Goal: Information Seeking & Learning: Learn about a topic

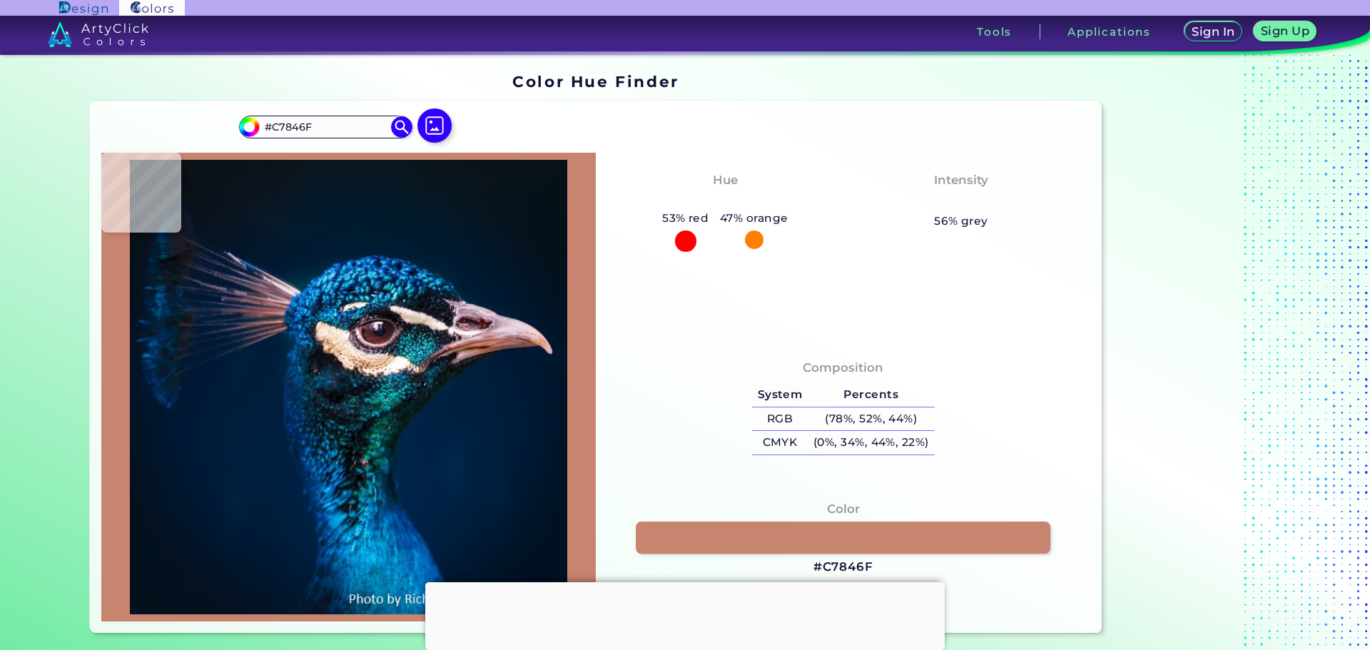
type input "#bf7357"
type input "#BF7357"
type input "#cb8371"
type input "#CB8371"
type input "#c27d70"
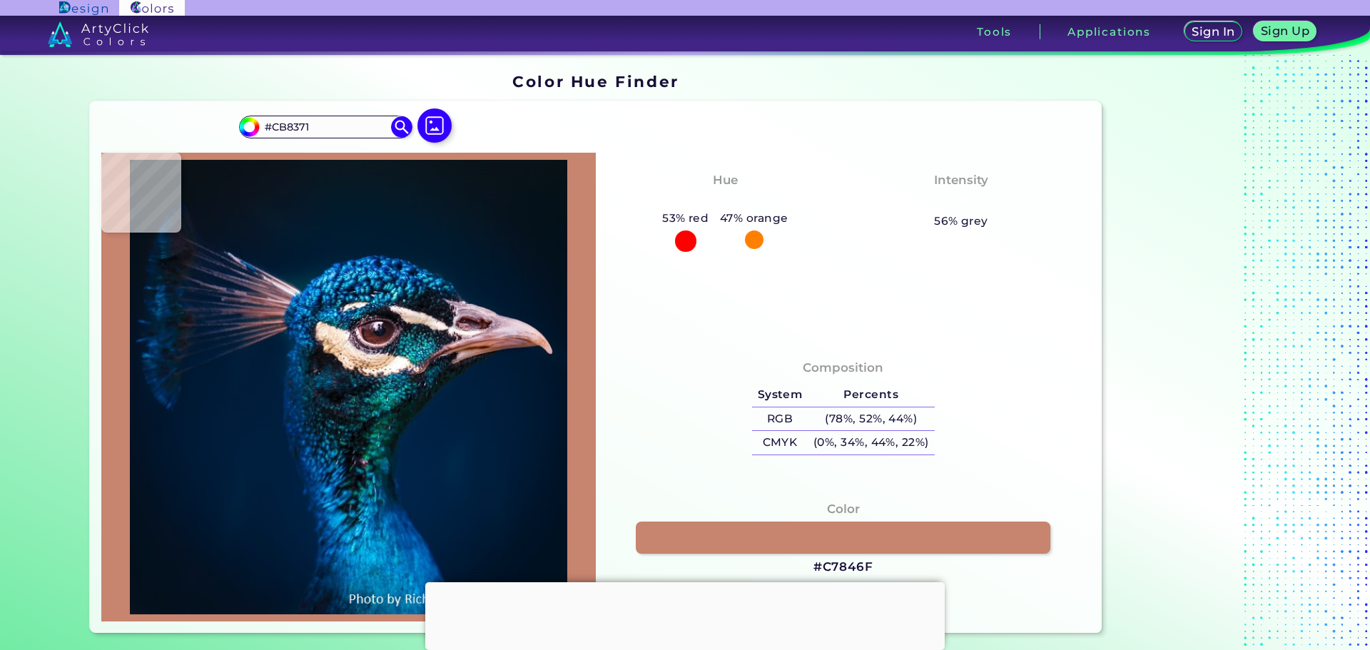
type input "#C27D70"
type input "#90524f"
type input "#90524F"
type input "#b47979"
type input "#B47979"
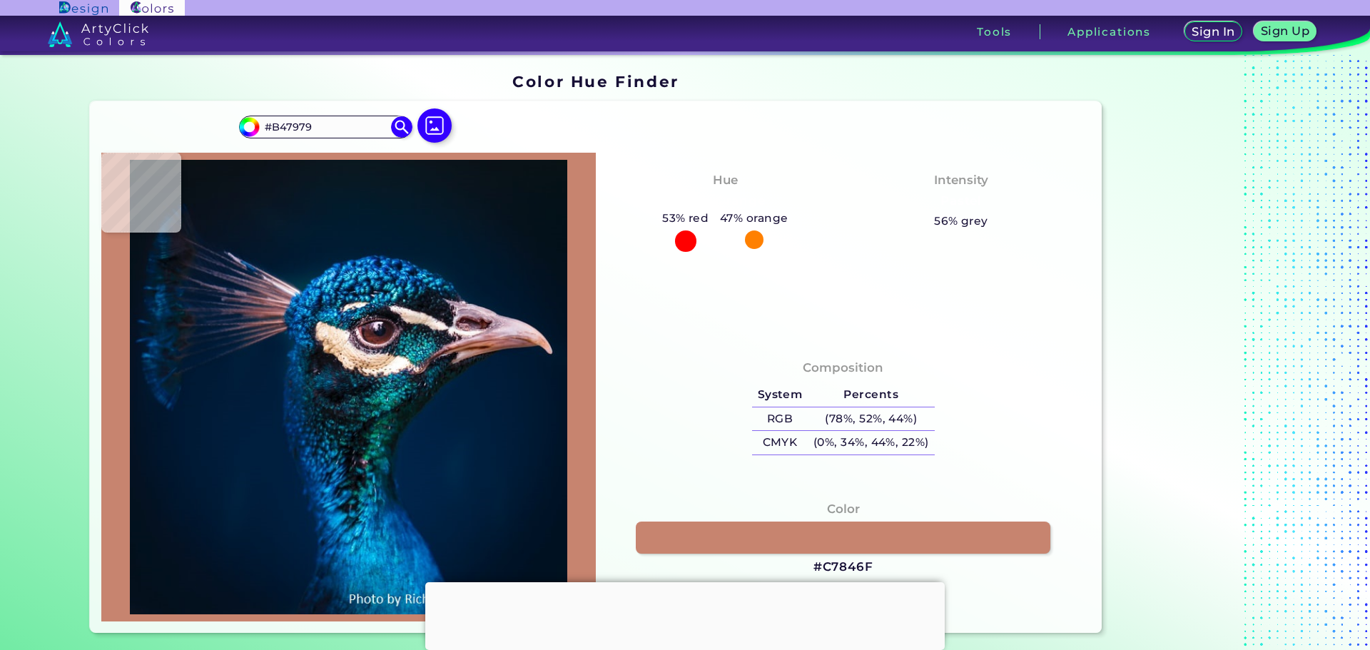
type input "#b67c7d"
type input "#B67C7D"
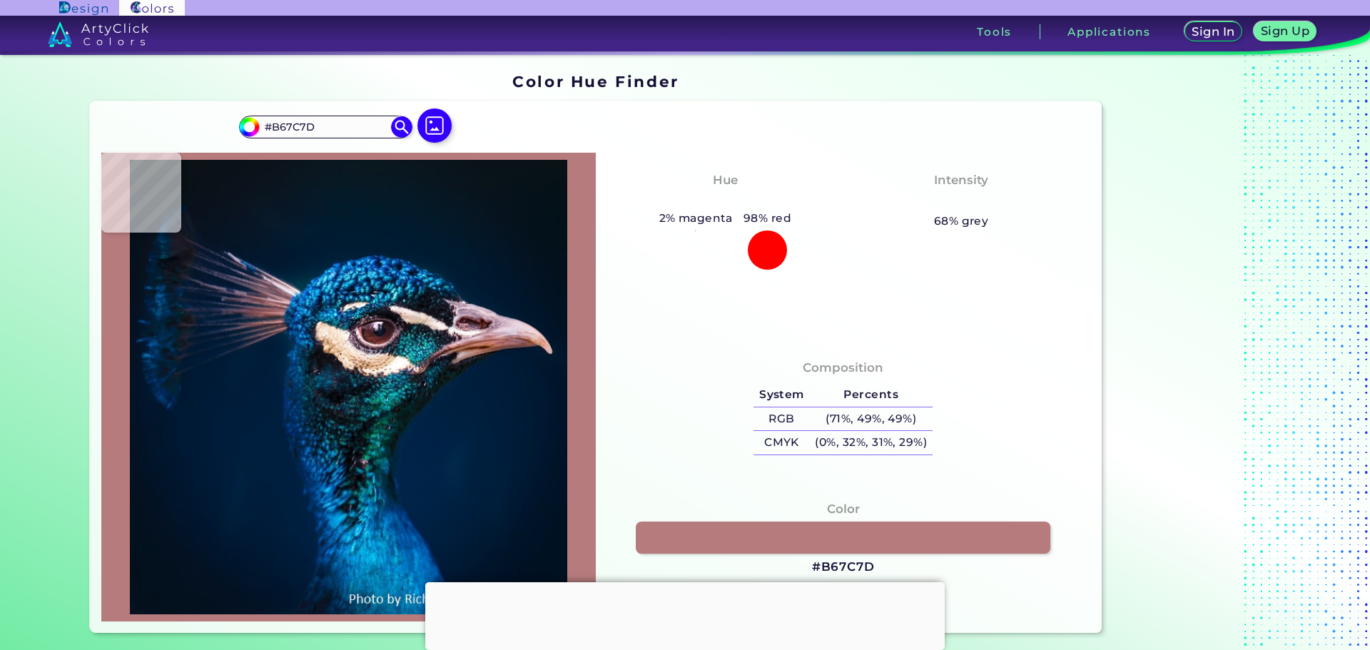
type input "#b97f81"
type input "#B97F81"
type input "#bd8587"
type input "#BD8587"
type input "#bf898c"
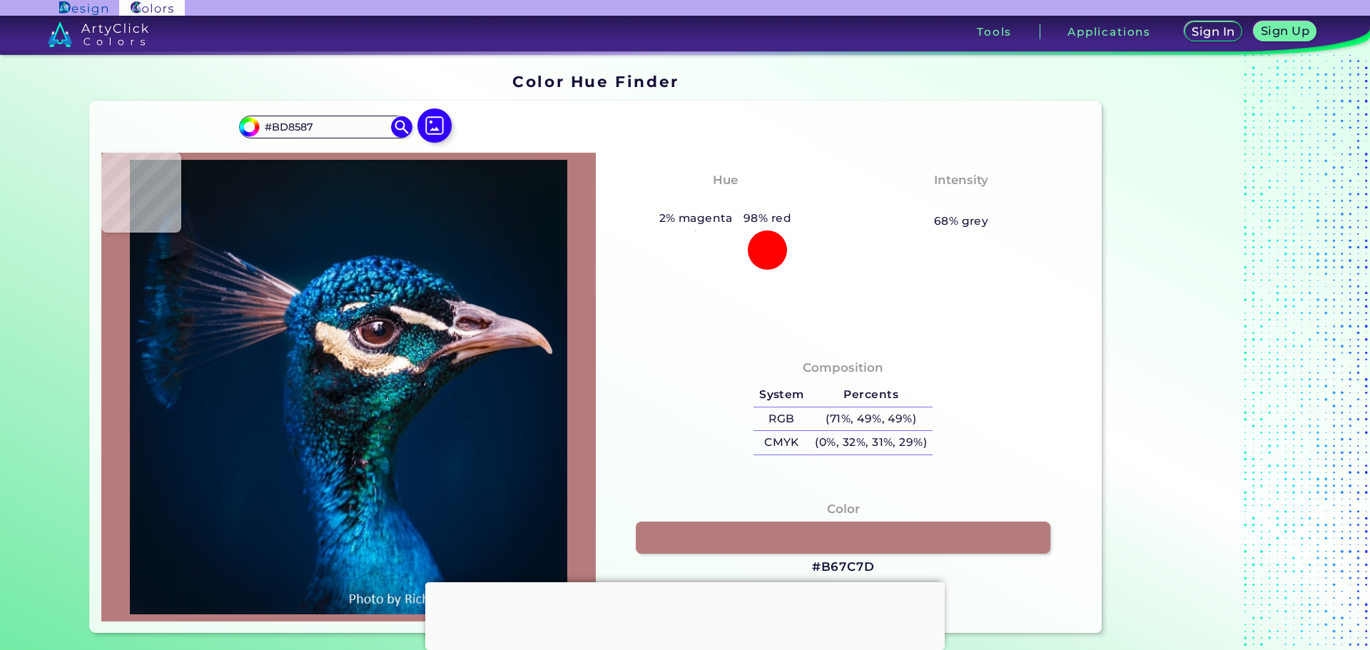
type input "#BF898C"
type input "#c08b8f"
type input "#C08B8F"
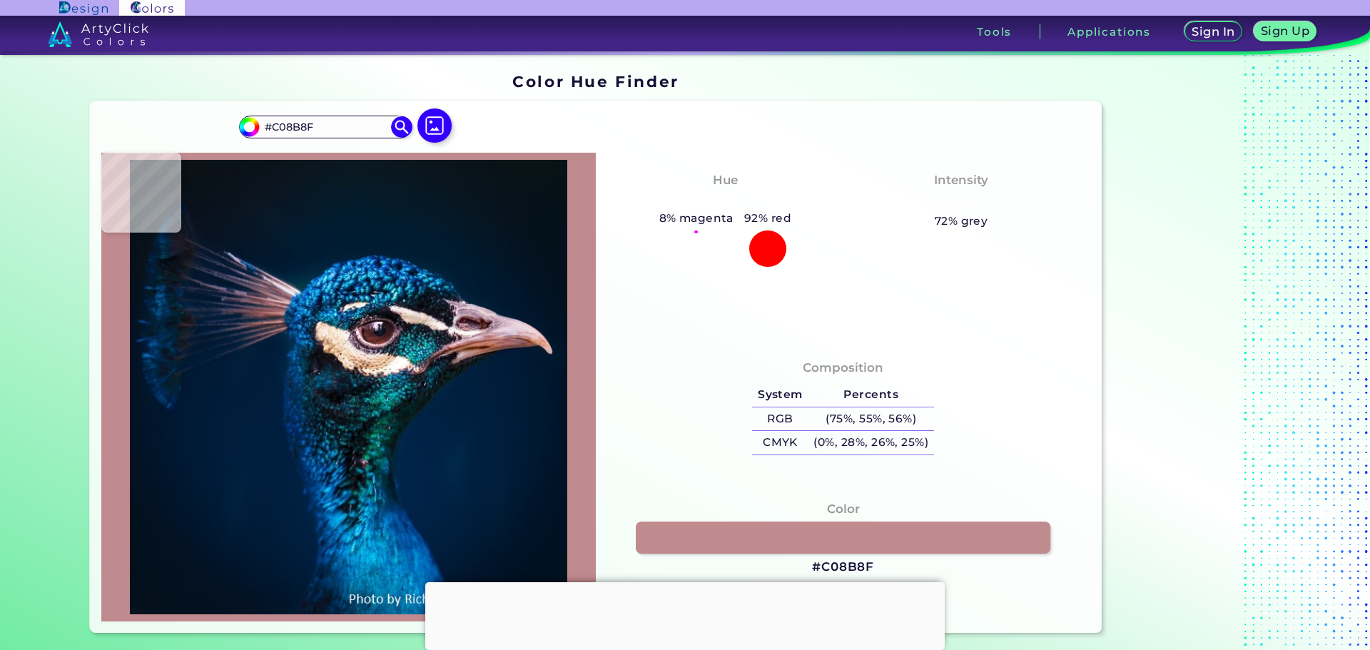
type input "#c49094"
type input "#C49094"
type input "#c59396"
type input "#C59396"
type input "#c59a9b"
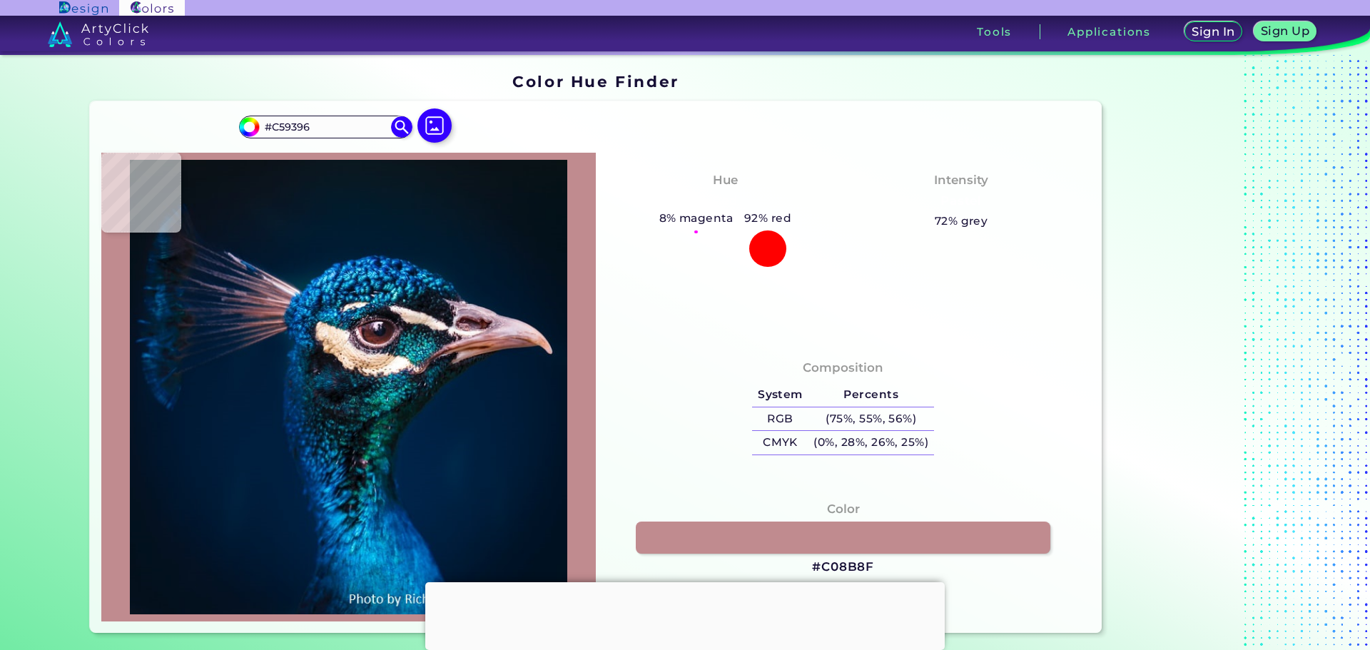
type input "#C59A9B"
type input "#c1999a"
type input "#C1999A"
type input "#bc8686"
type input "#BC8686"
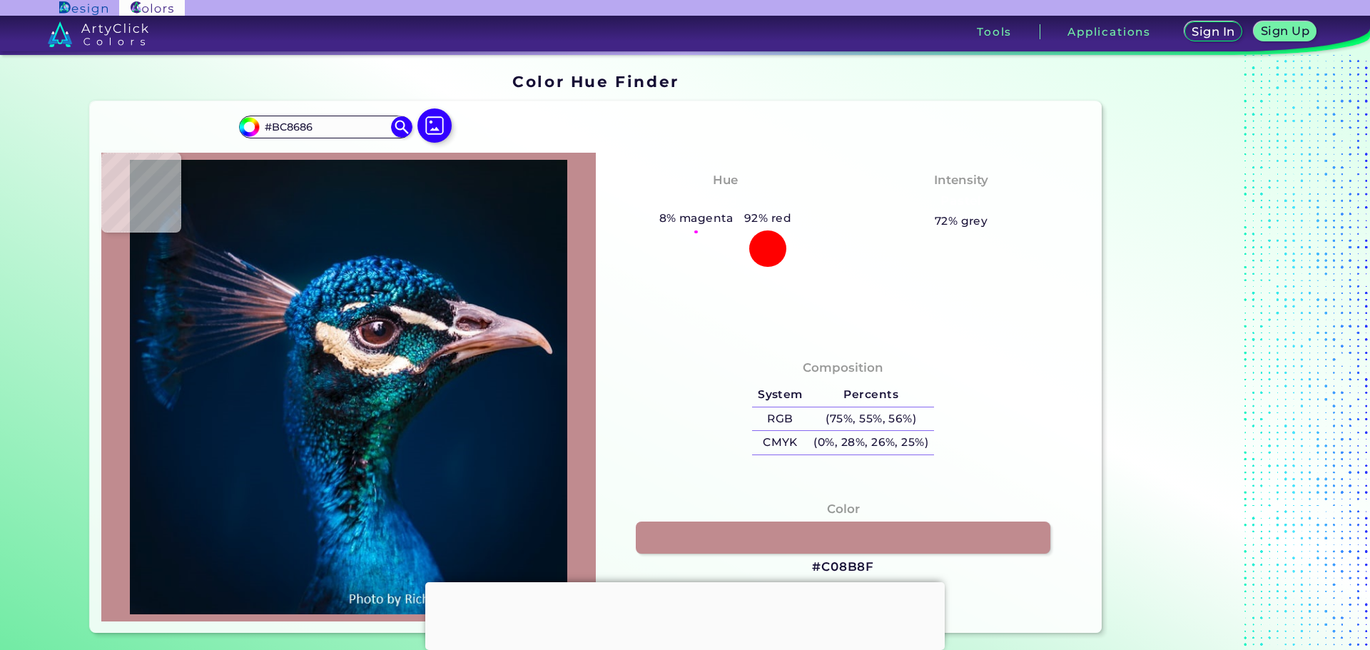
type input "#b67973"
type input "#B67973"
type input "#b37973"
type input "#B37973"
type input "#b17875"
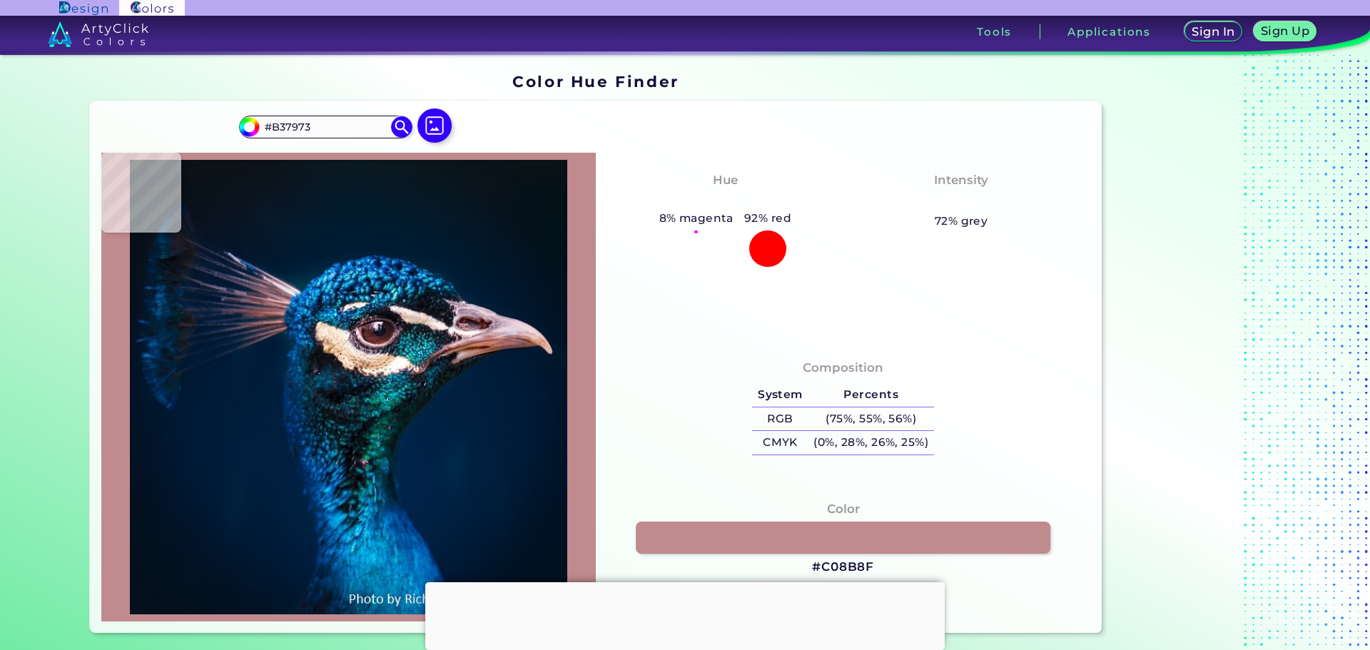
type input "#B17875"
type input "#ad706a"
type input "#AD706A"
type input "#985749"
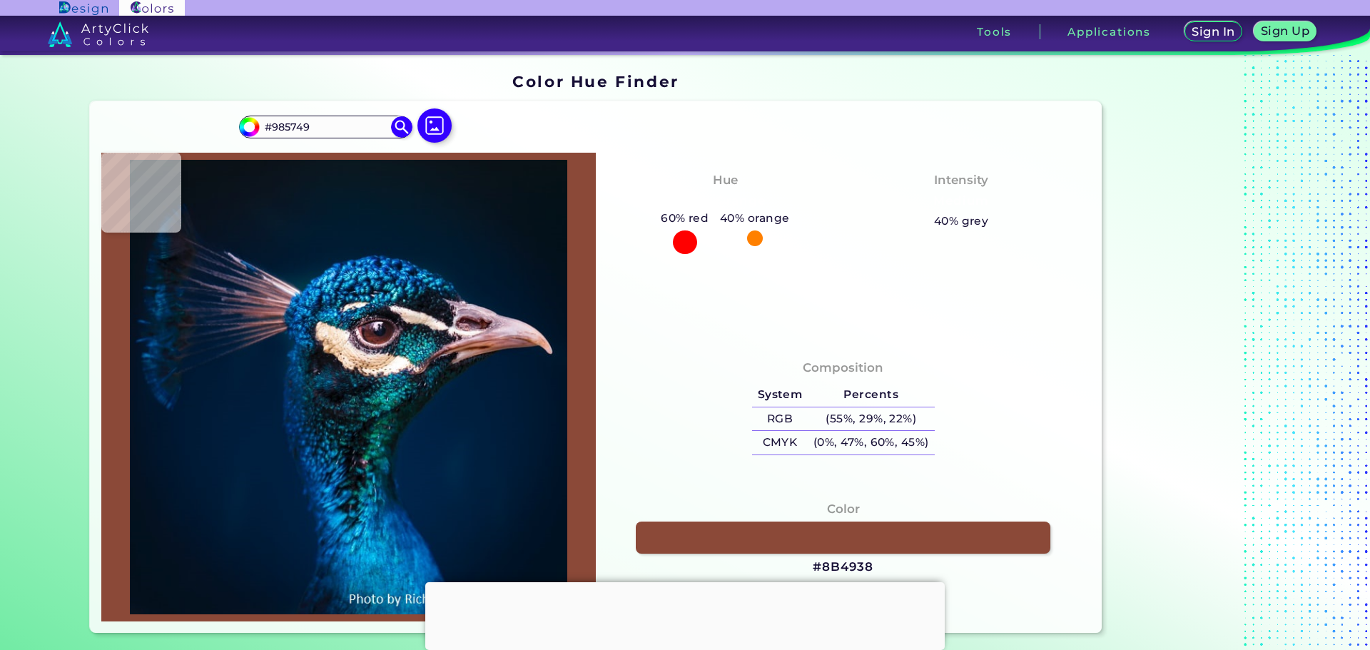
type input "#8b4938"
type input "#8B4938"
type input "#83422d"
type input "#83422D"
type input "#985a41"
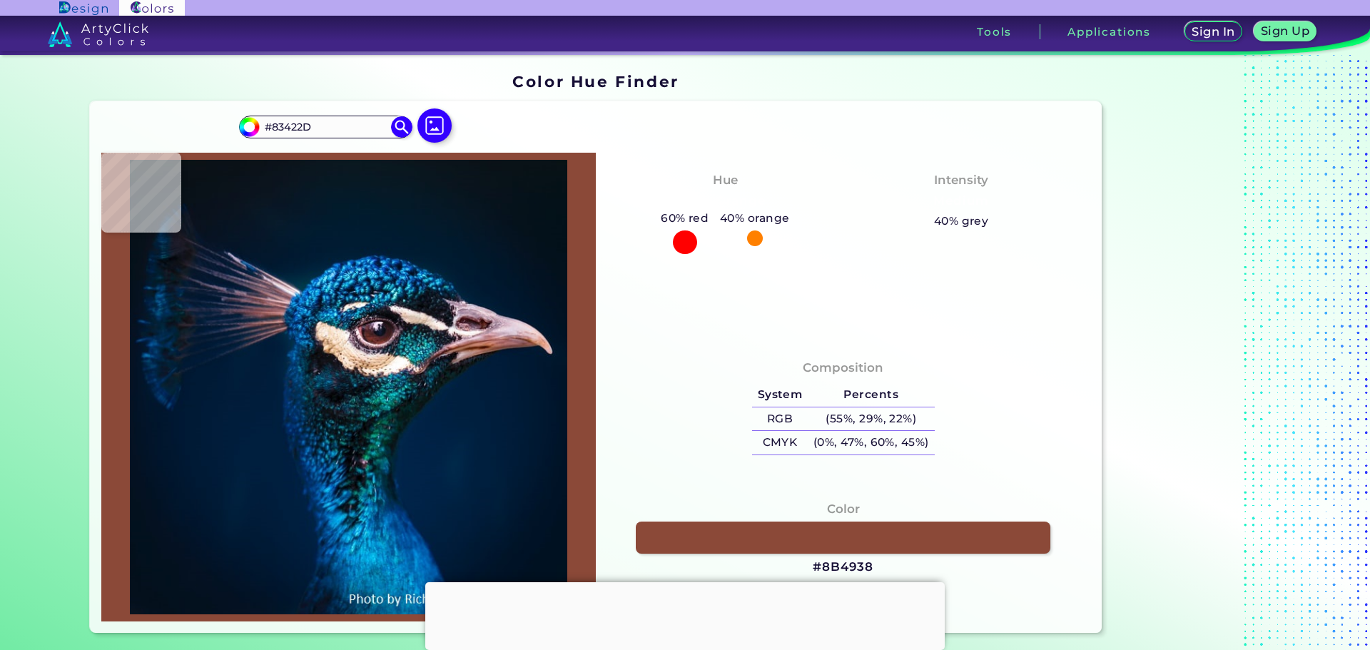
type input "#985A41"
type input "#83432a"
type input "#83432A"
type input "#814029"
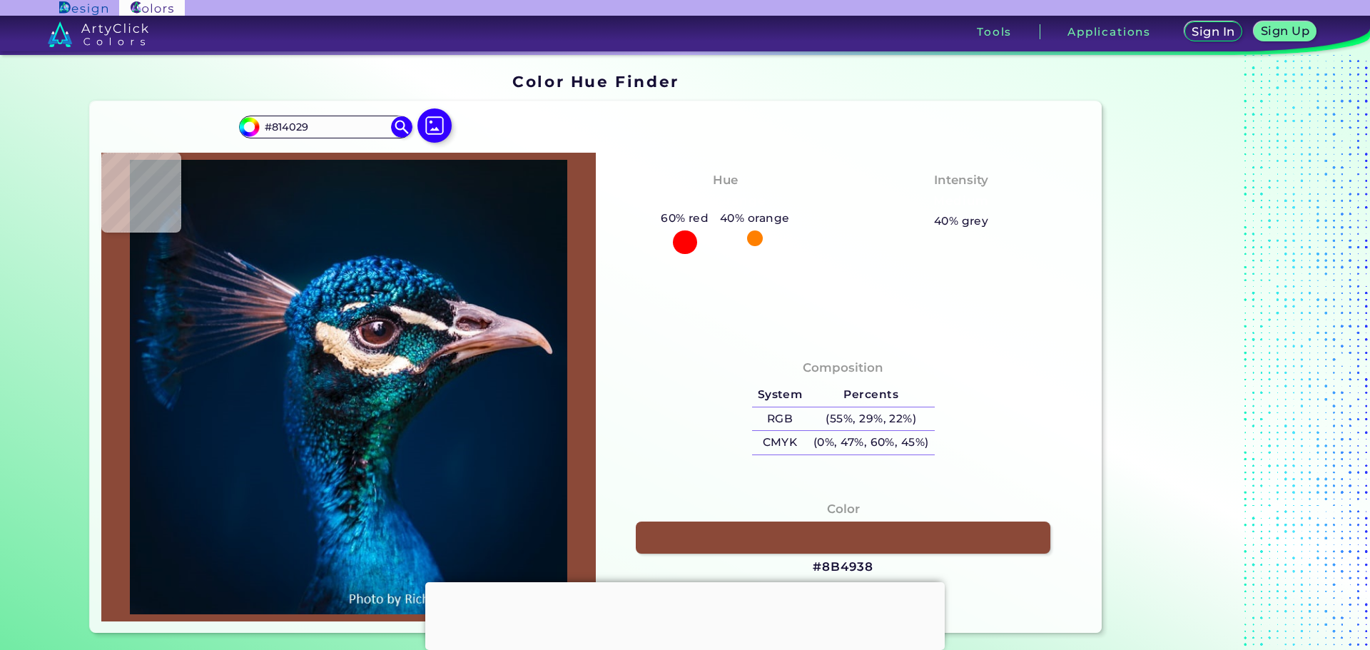
type input "#995944"
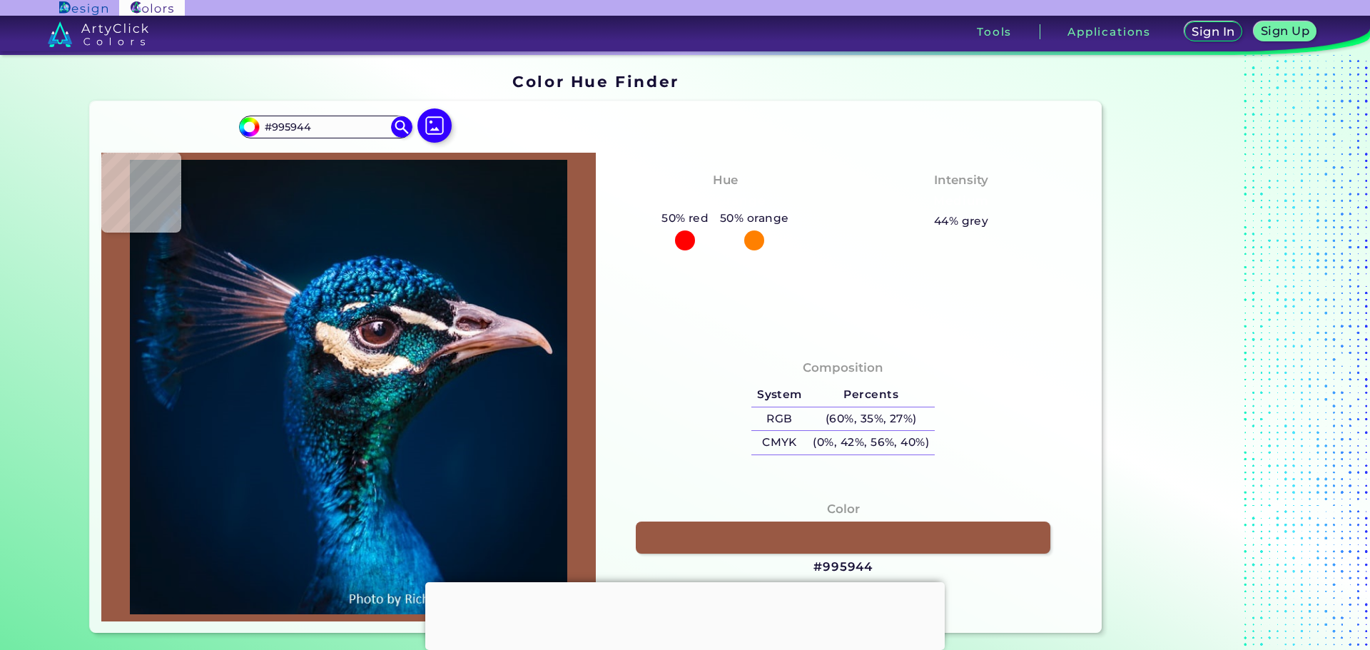
type input "#855240"
type input "#282933"
type input "#061d29"
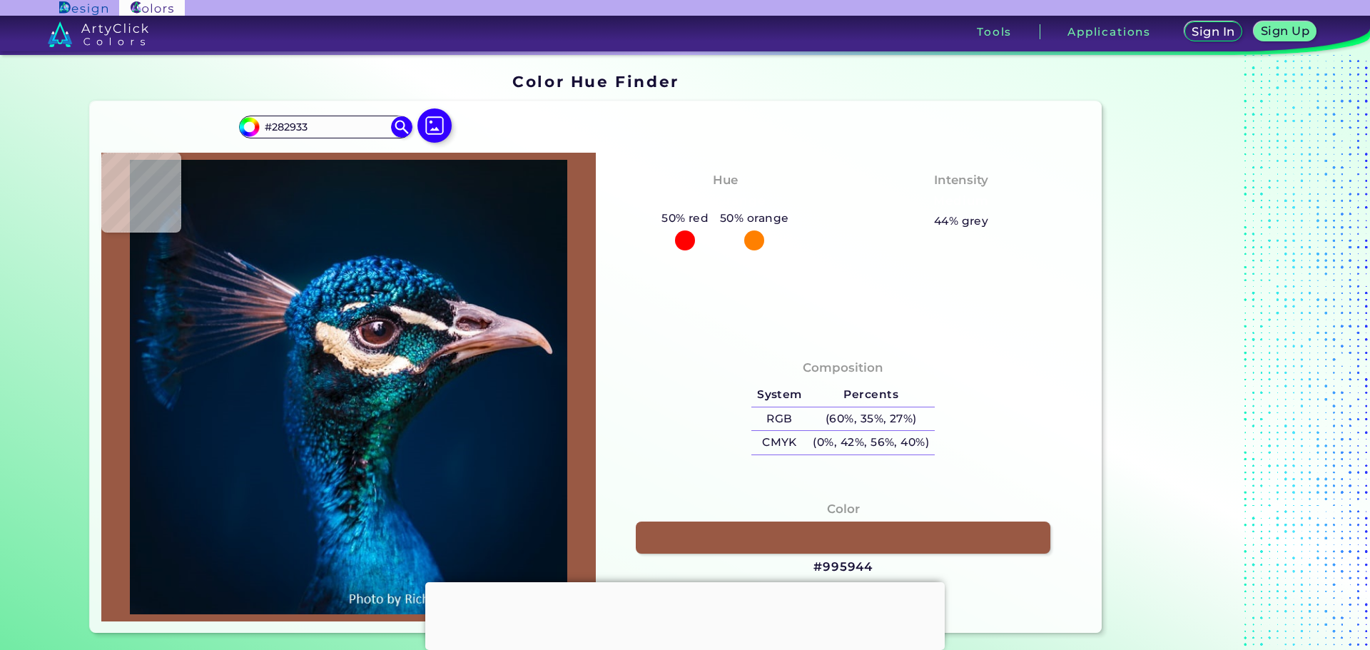
type input "#061D29"
type input "#01203c"
type input "#01203C"
type input "#001f3e"
type input "#001F3E"
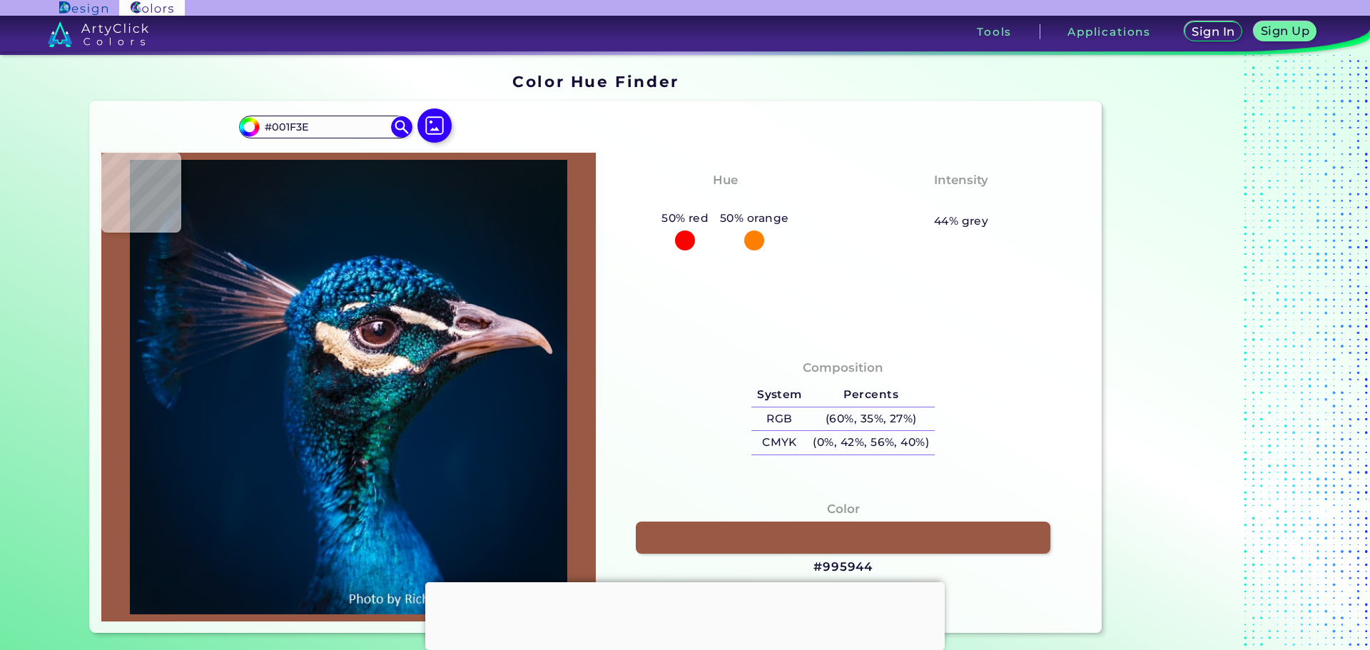
type input "#002242"
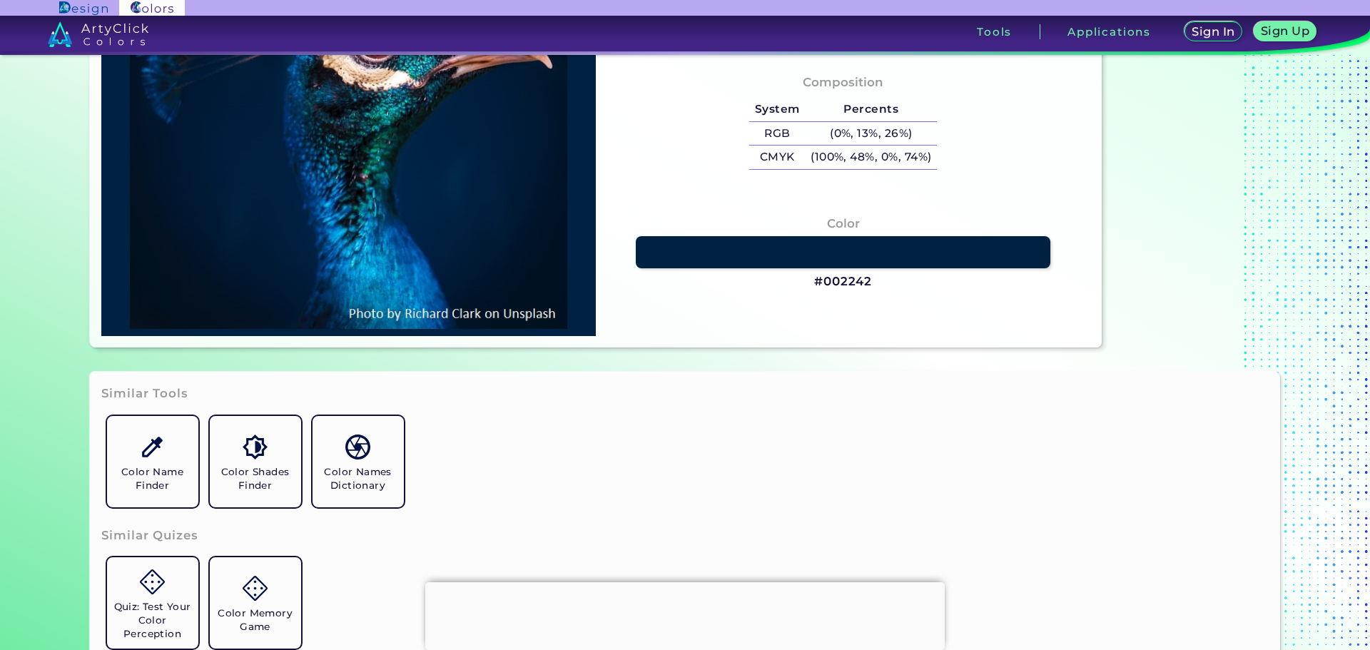
scroll to position [54, 0]
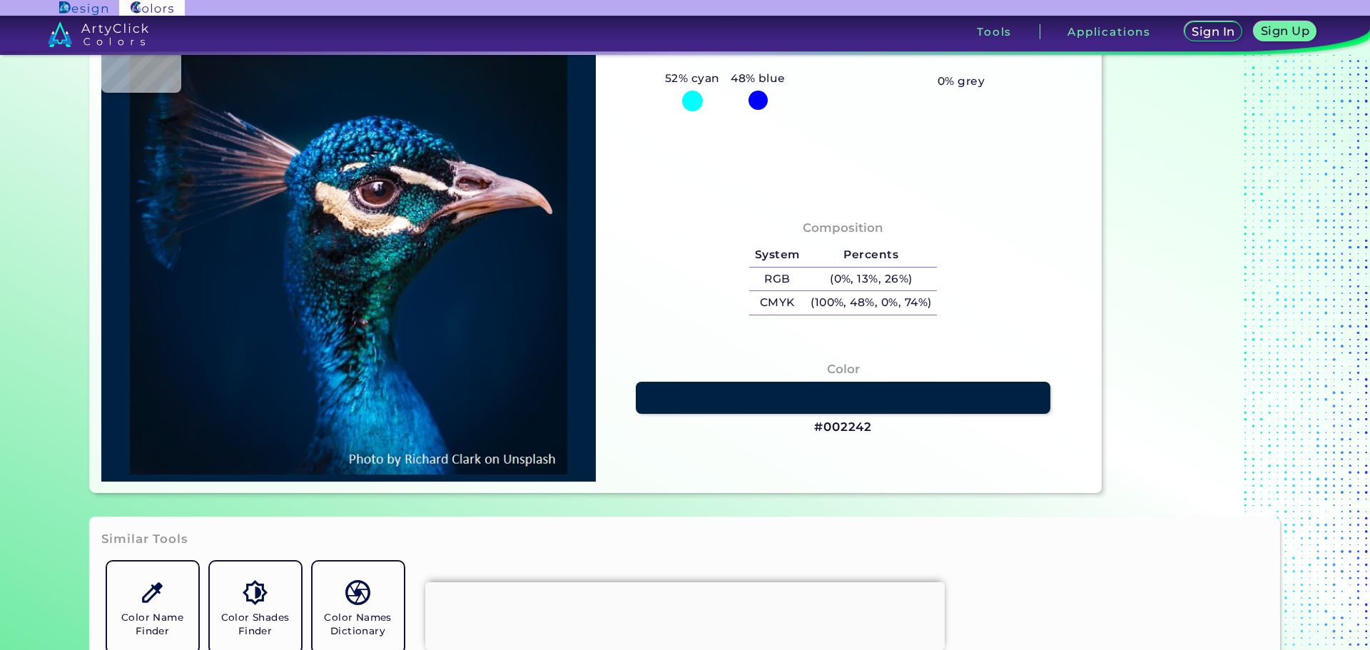
type input "#001226"
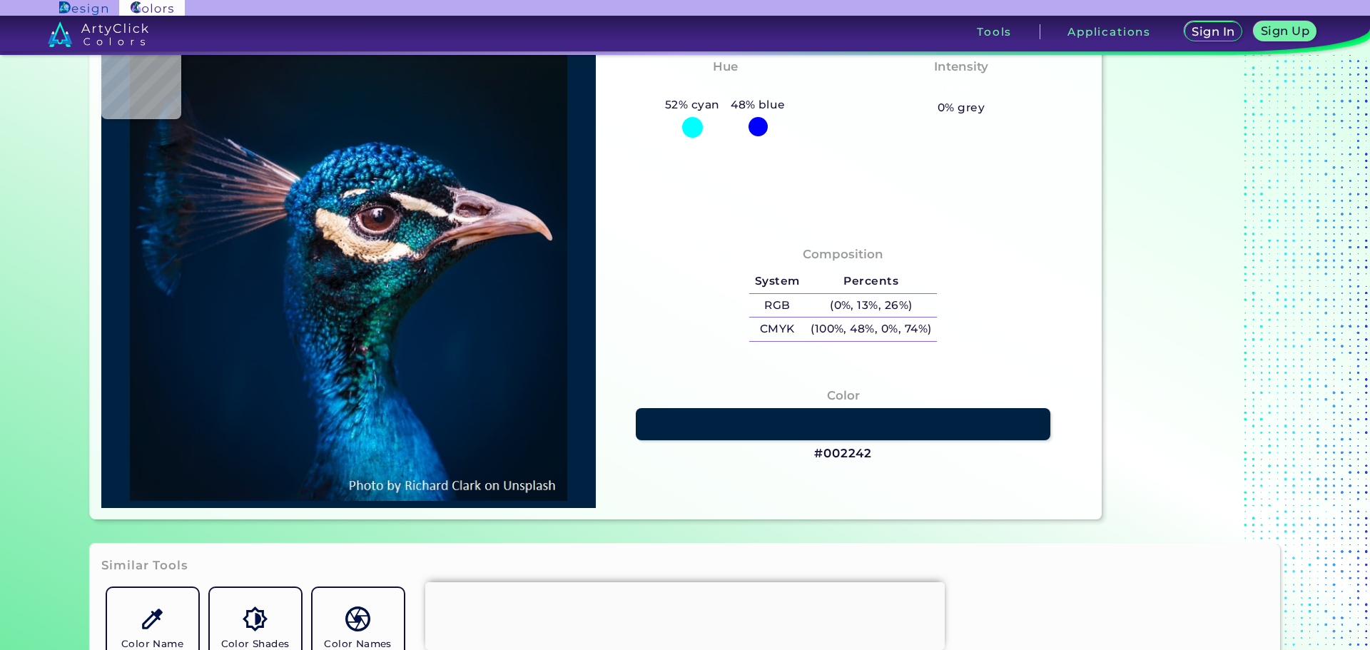
type input "#00162d"
type input "#00162D"
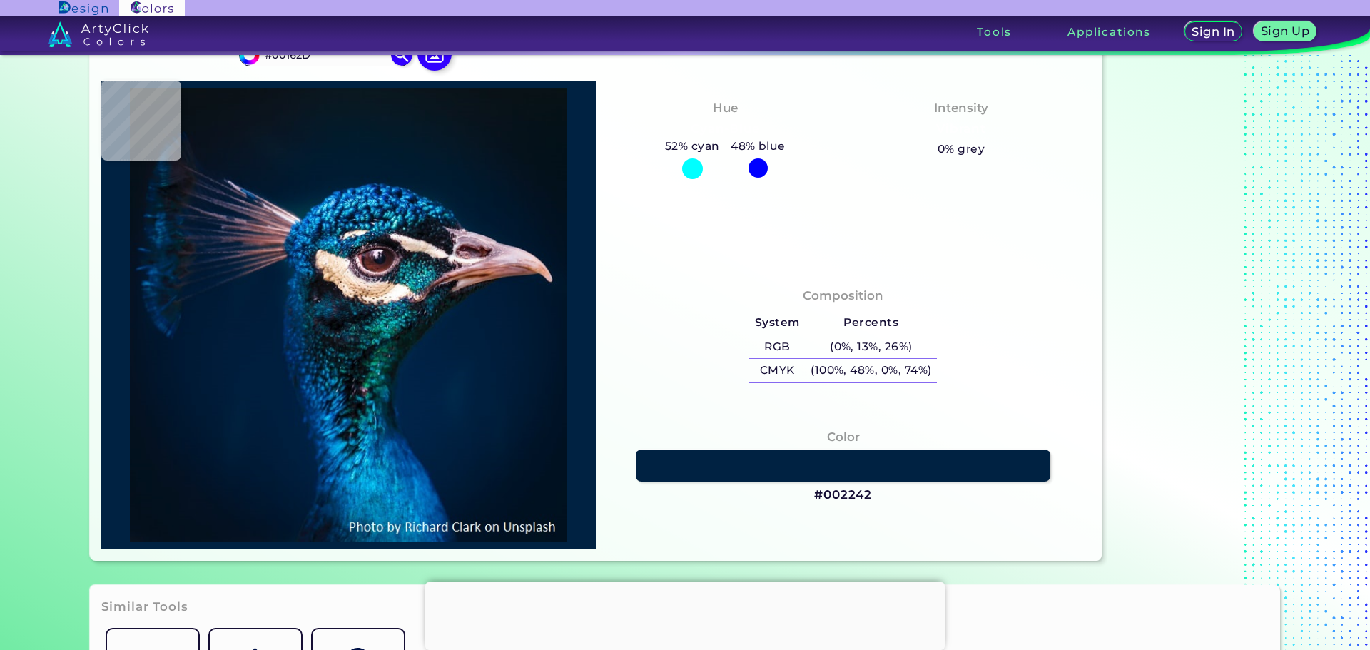
type input "#001b36"
type input "#001B36"
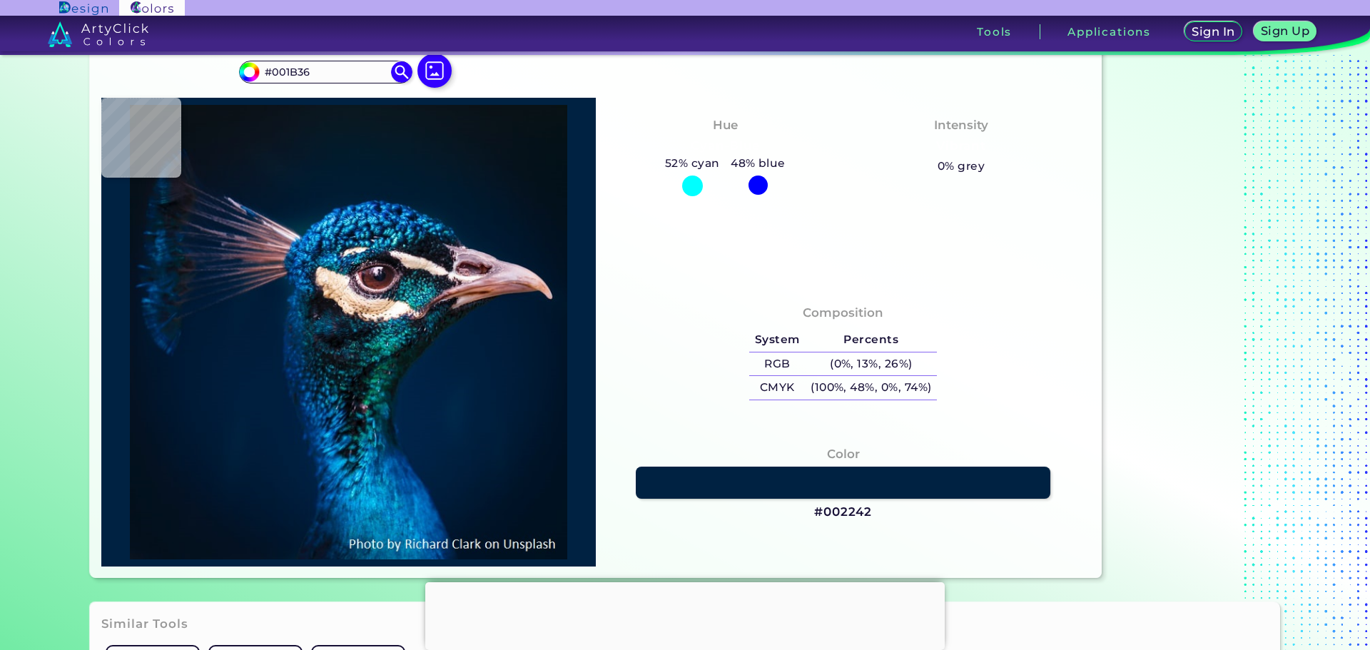
type input "#001d3b"
type input "#001D3B"
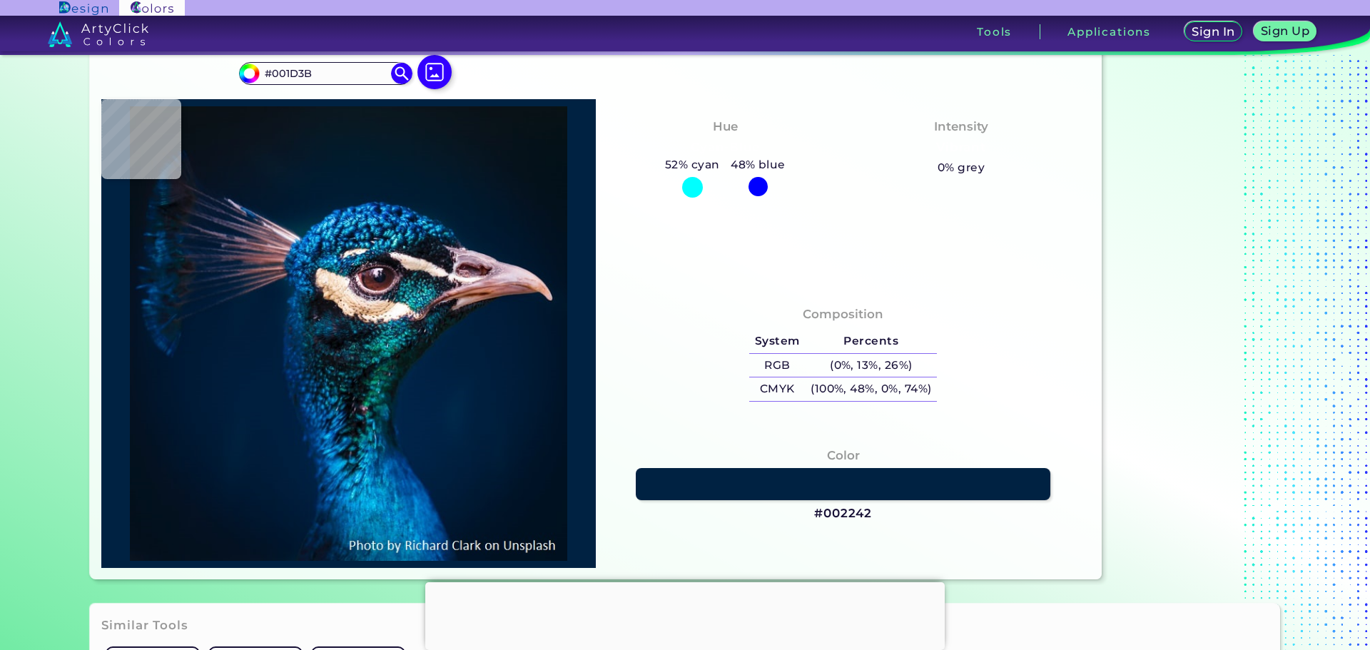
type input "#001c3a"
type input "#001C3A"
type input "#011c3a"
type input "#011C3A"
type input "#001d3b"
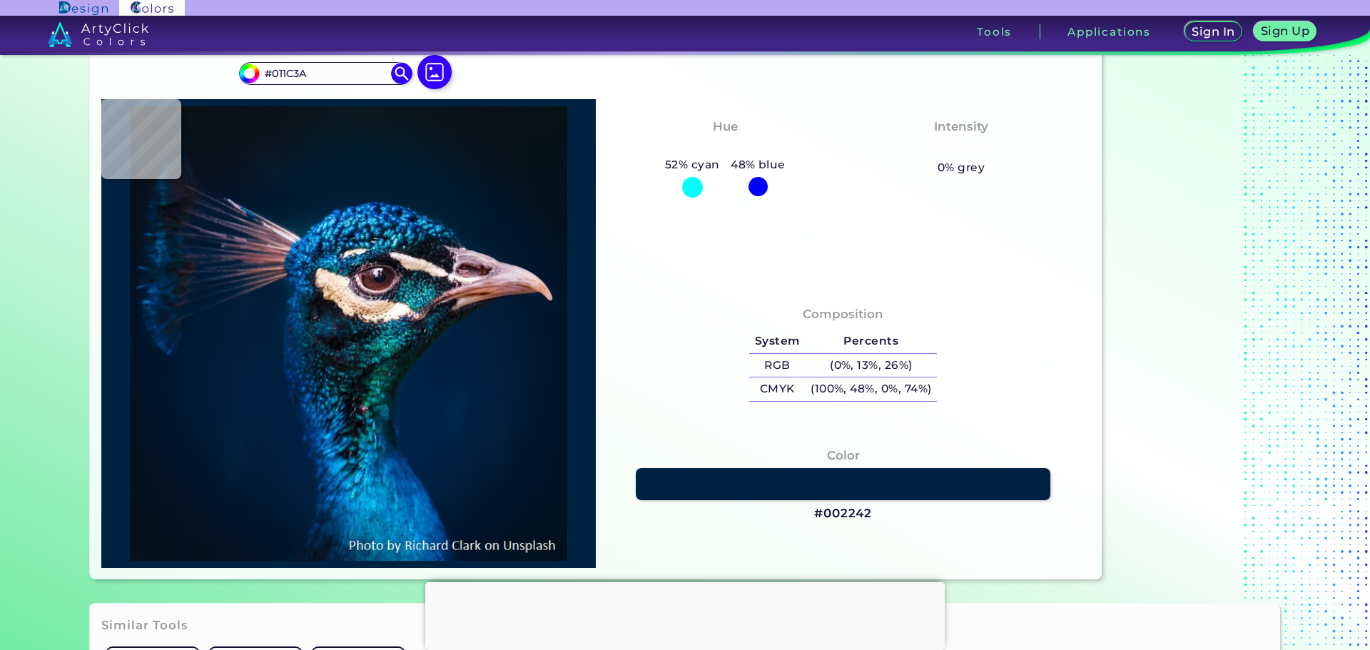
type input "#001D3B"
type input "#011c3a"
type input "#011C3A"
type input "#021d3b"
type input "#021D3B"
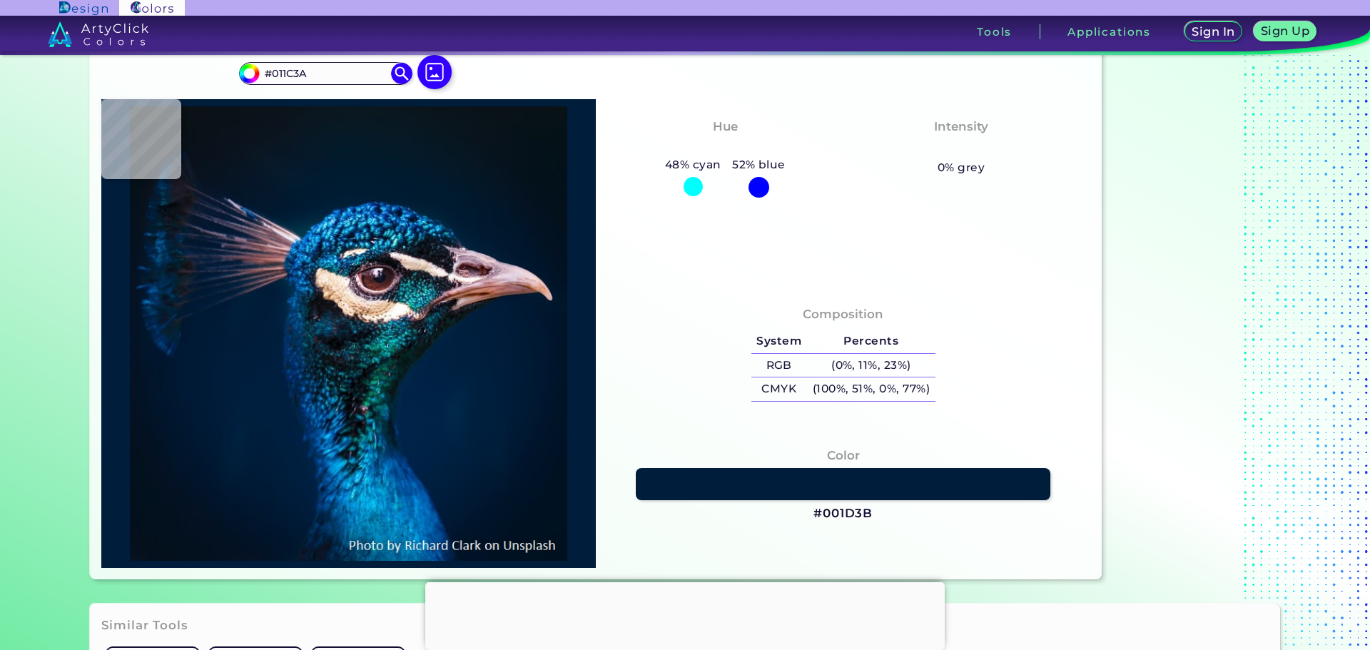
scroll to position [0, 0]
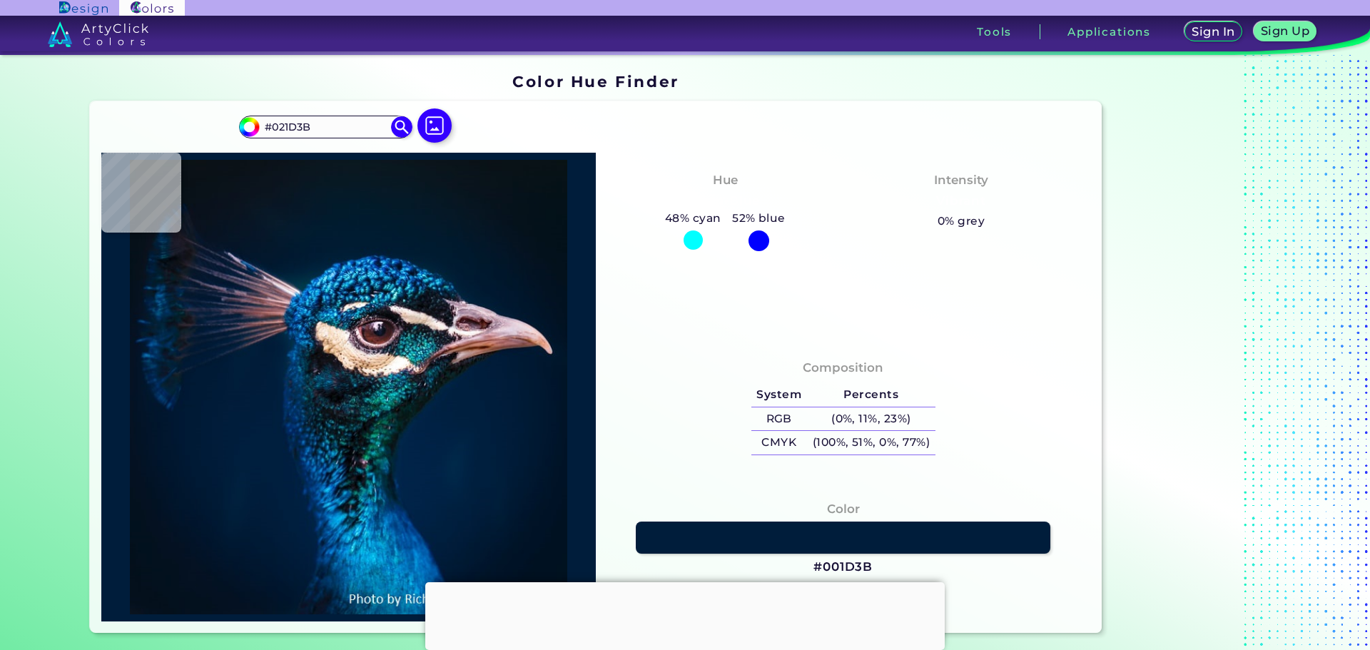
type input "#001d39"
type input "#001D39"
type input "#011b3b"
type input "#011B3B"
type input "#011b3a"
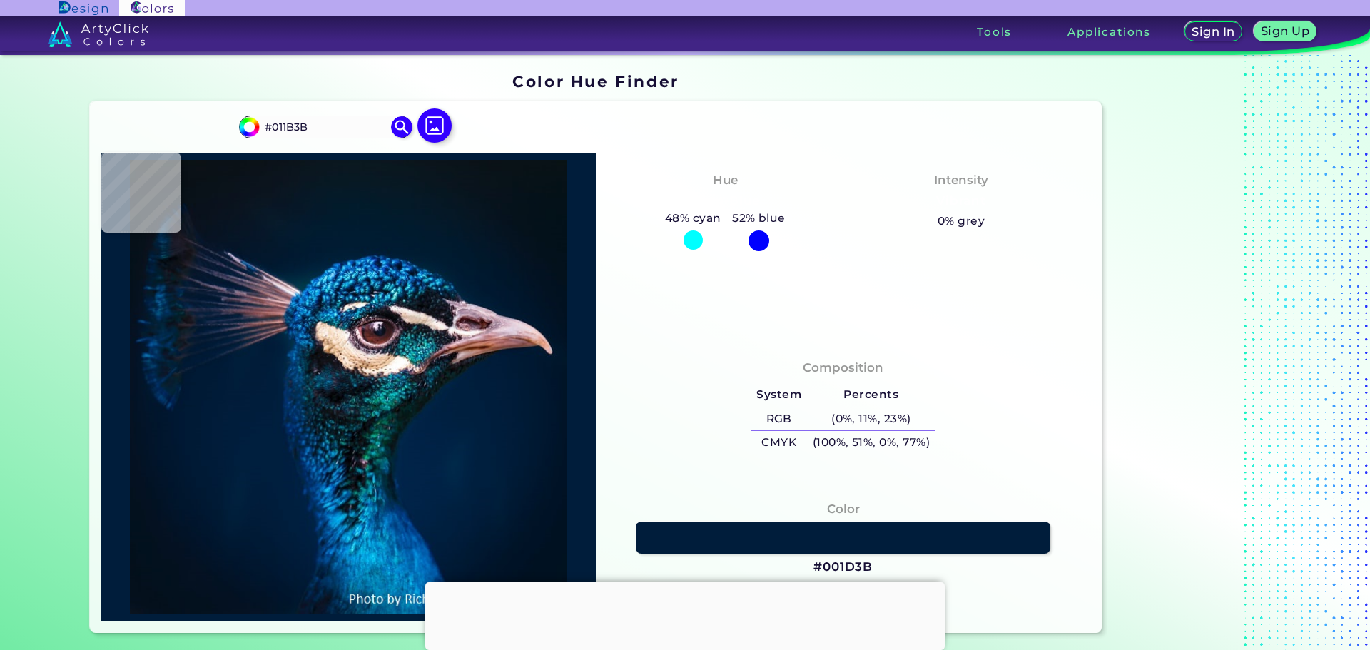
type input "#011B3A"
type input "#011b39"
type input "#011B39"
type input "#001c37"
type input "#001C37"
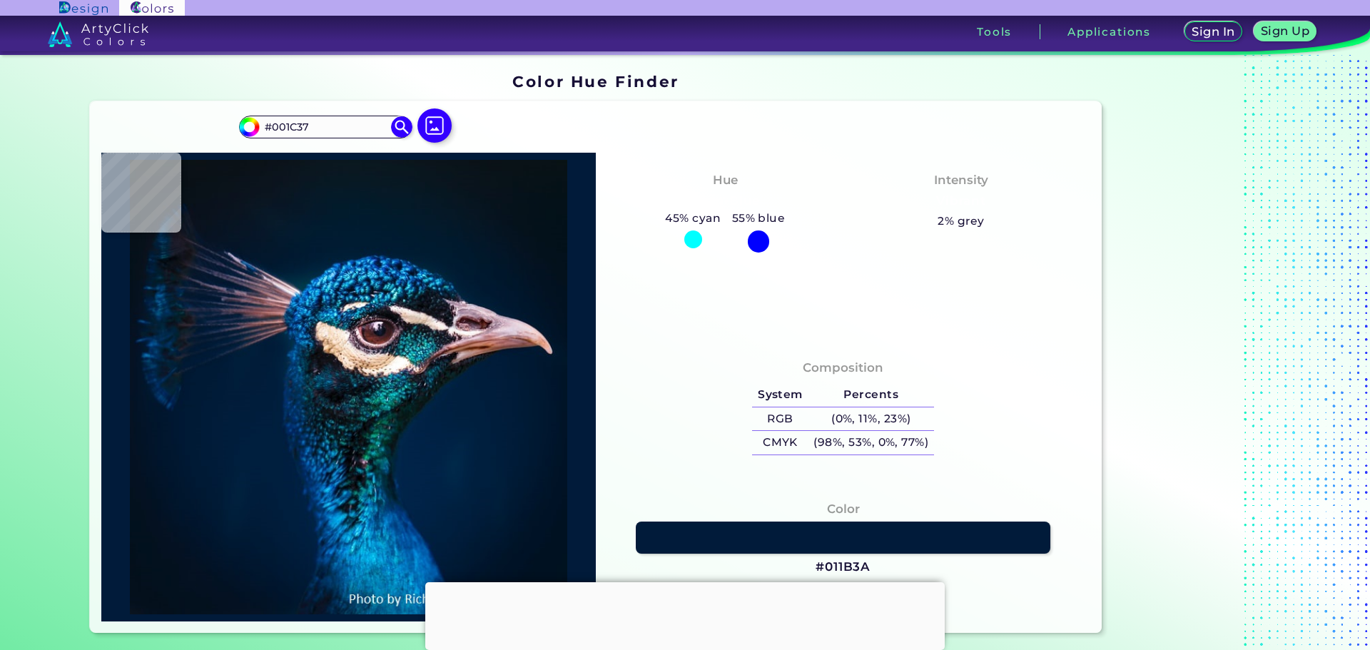
type input "#001d36"
type input "#001D36"
type input "#151c26"
type input "#151C26"
type input "#72554a"
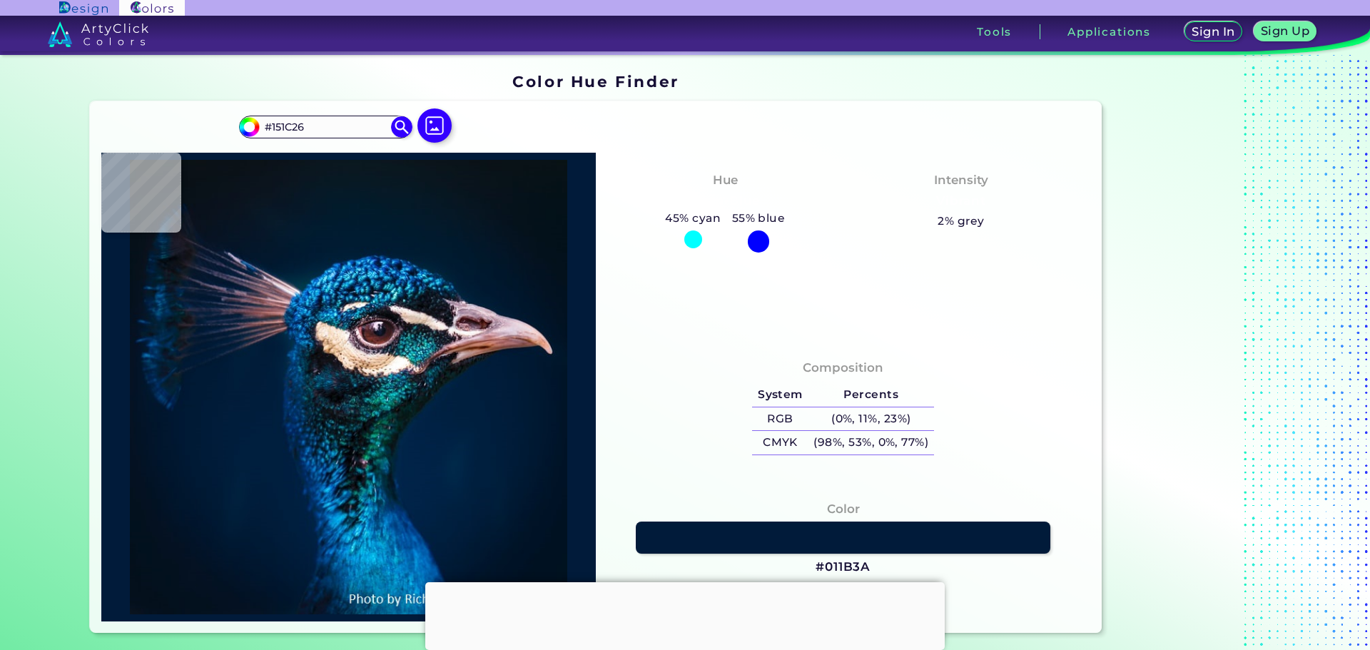
type input "#72554A"
type input "#723626"
type input "#b67c7d"
type input "#B67C7D"
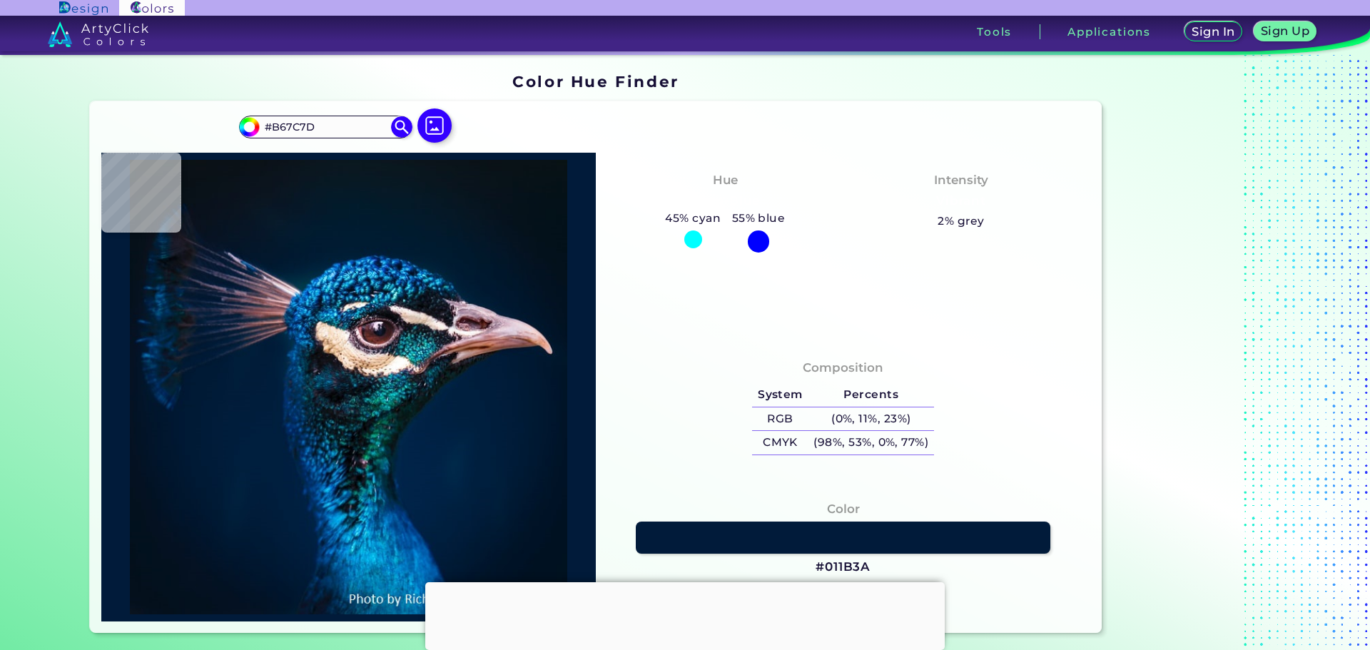
type input "#632d24"
type input "#632D24"
type input "#011d35"
type input "#011D35"
type input "#001a33"
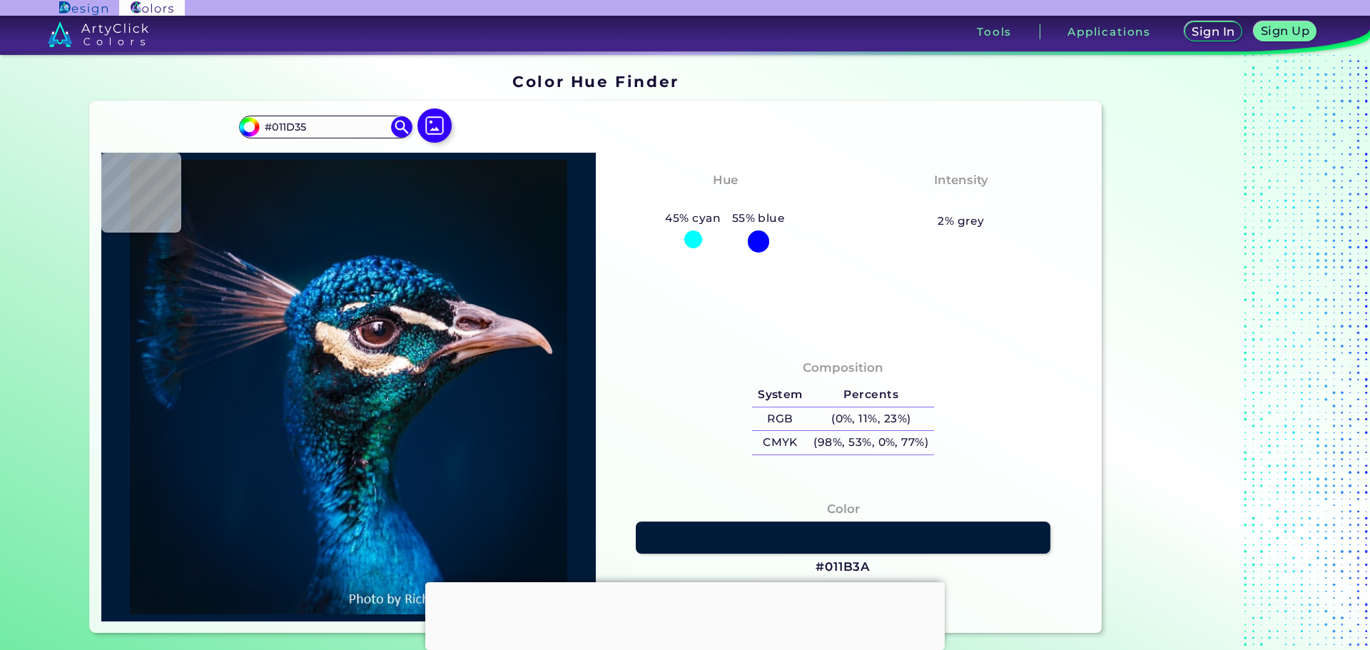
type input "#001A33"
type input "#001830"
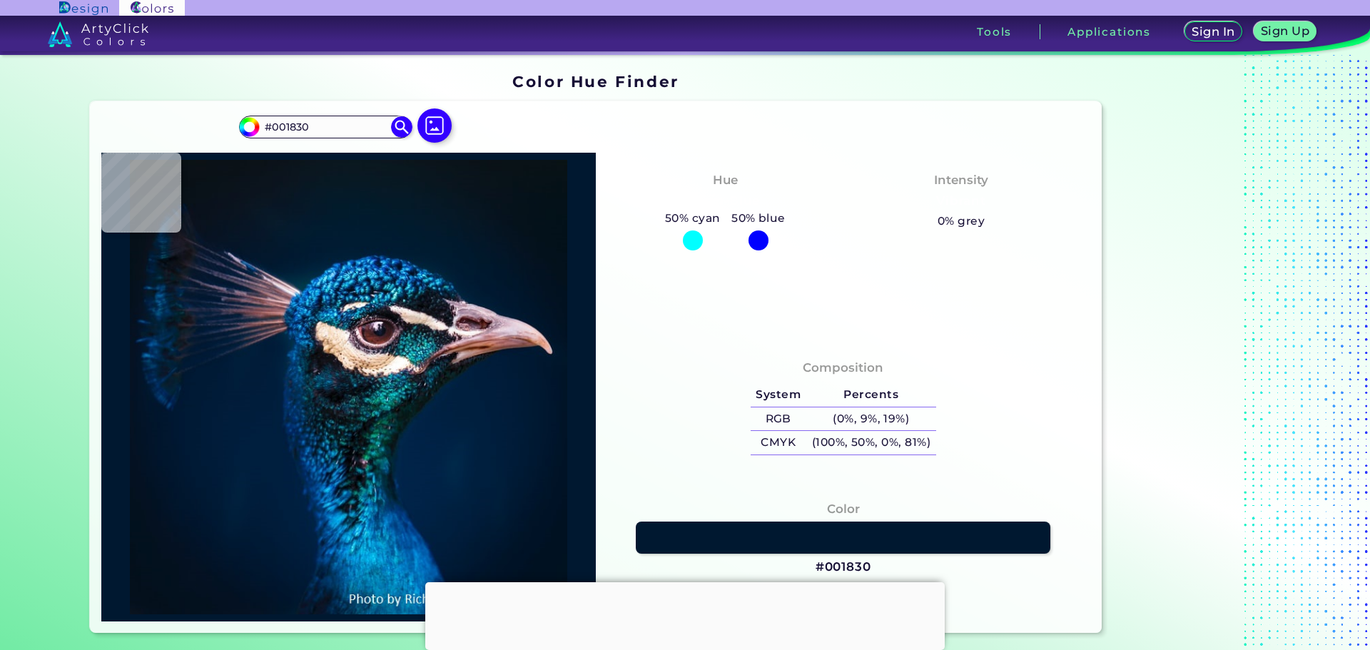
type input "#011931"
type input "#001a31"
type input "#001A31"
type input "#001c34"
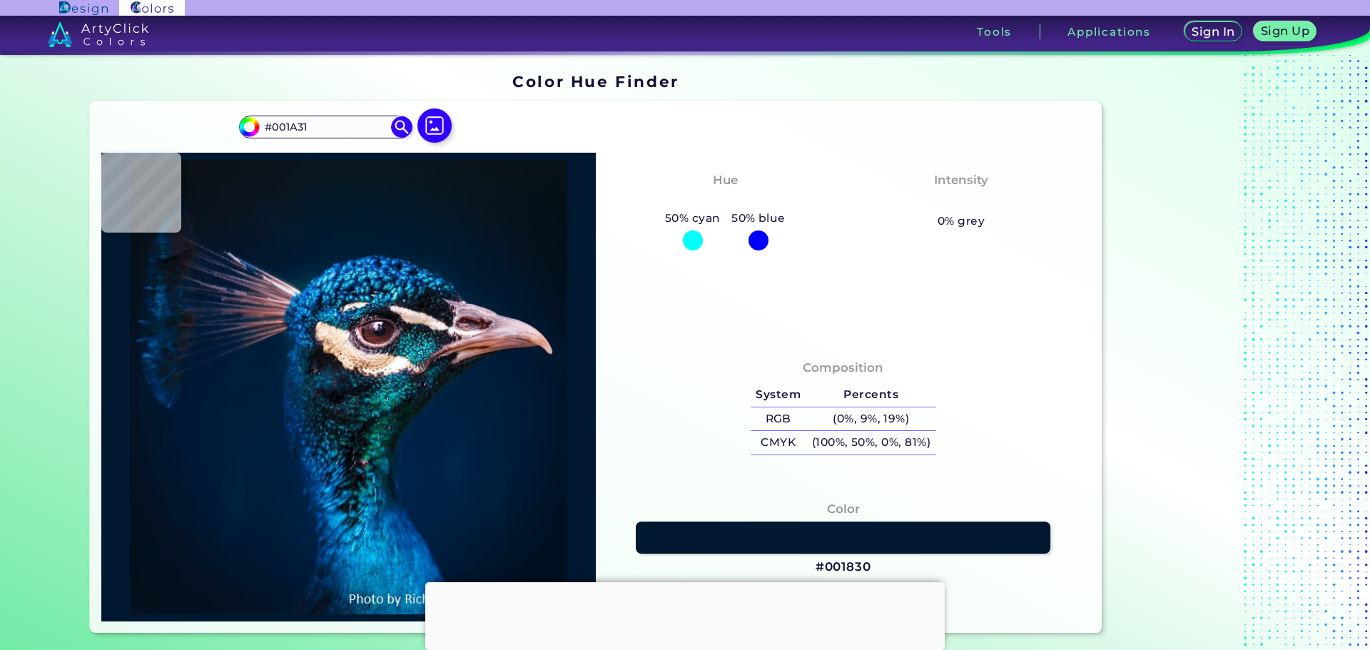
type input "#001C34"
type input "#001931"
type input "#021830"
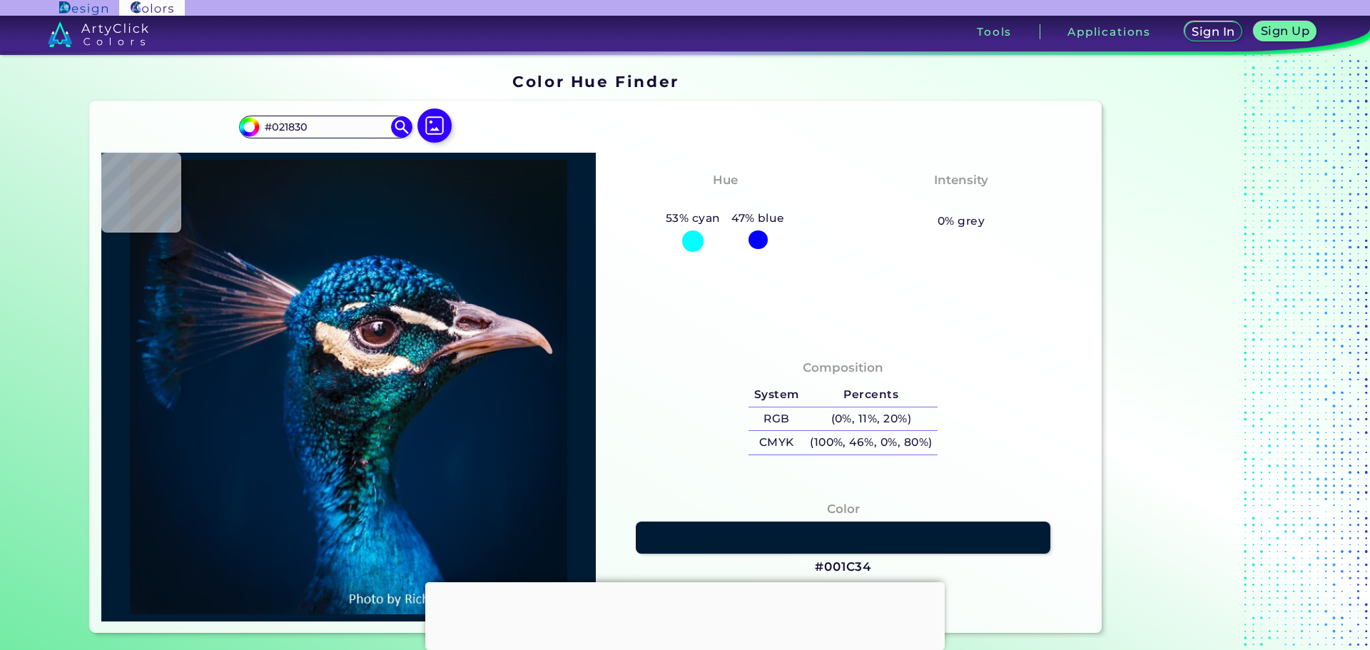
type input "#00172f"
type input "#00172F"
type input "#01172e"
type input "#01172E"
type input "#00162b"
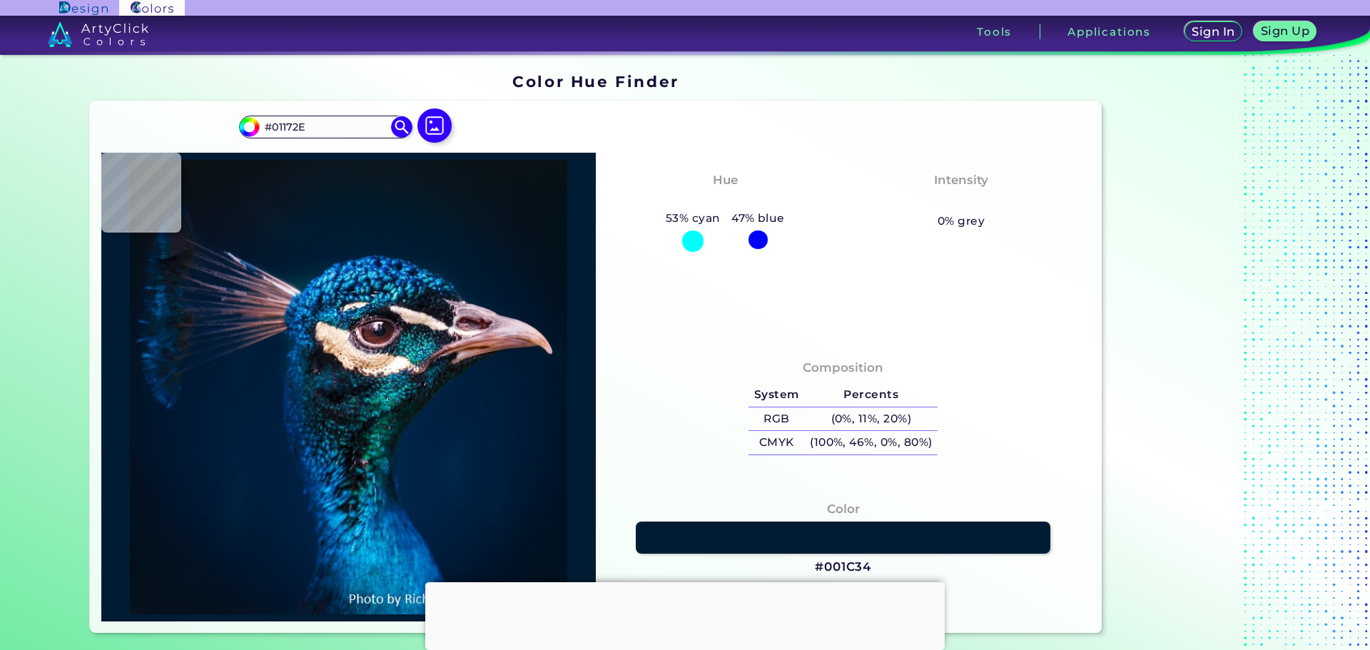
type input "#00162B"
type input "#001729"
type input "#001629"
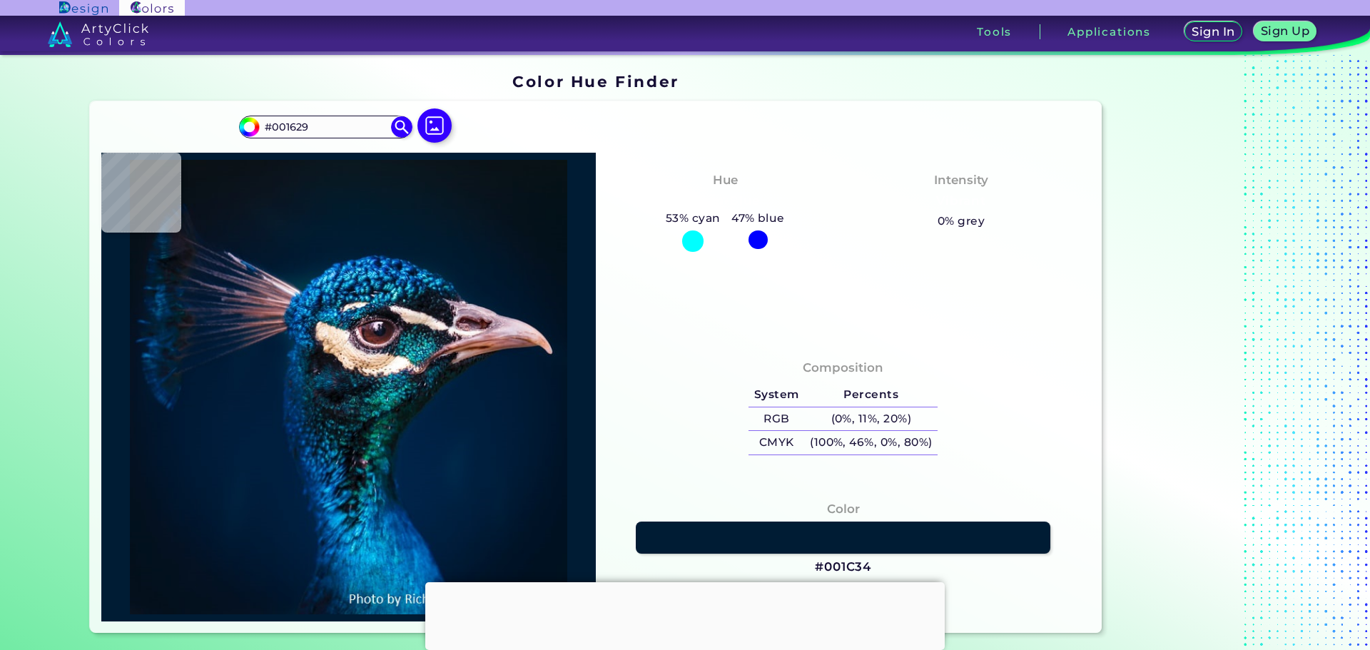
type input "#00162b"
type input "#00162B"
type input "#00182e"
type input "#00182E"
type input "#001d35"
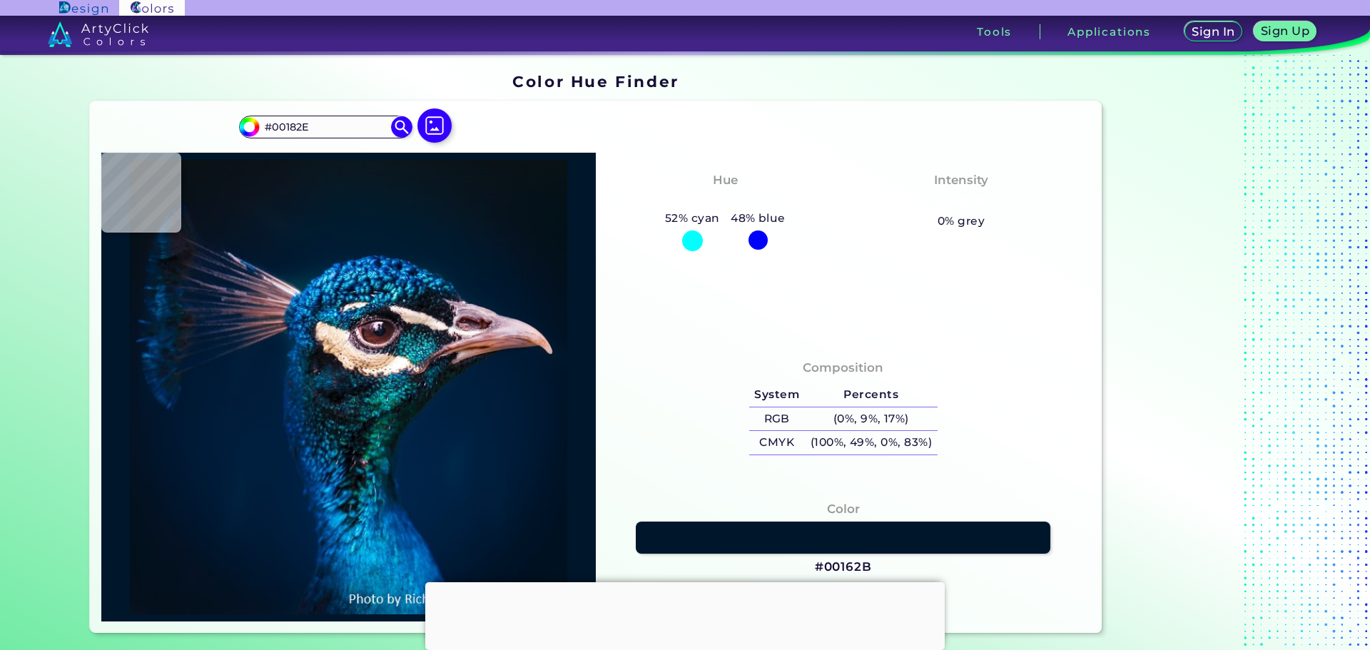
type input "#001D35"
type input "#00225f"
type input "#00225F"
type input "#095287"
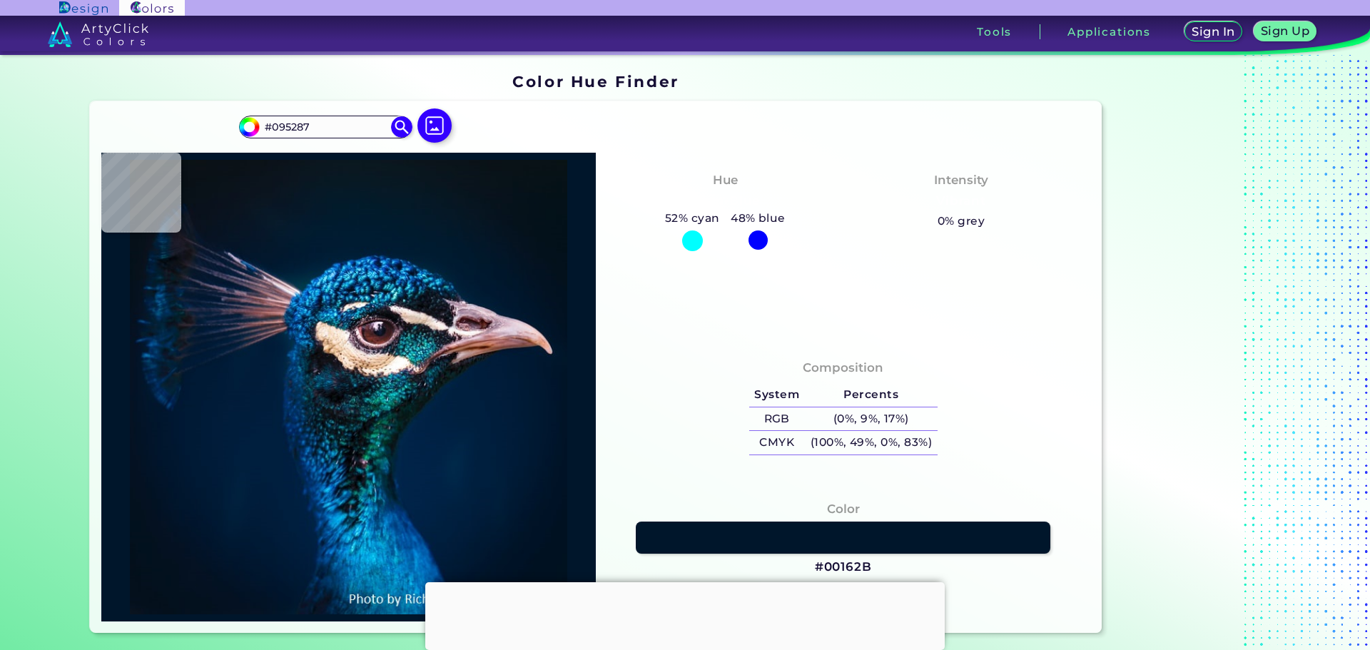
type input "#014f95"
type input "#014F95"
type input "#001f38"
type input "#001F38"
type input "#001a31"
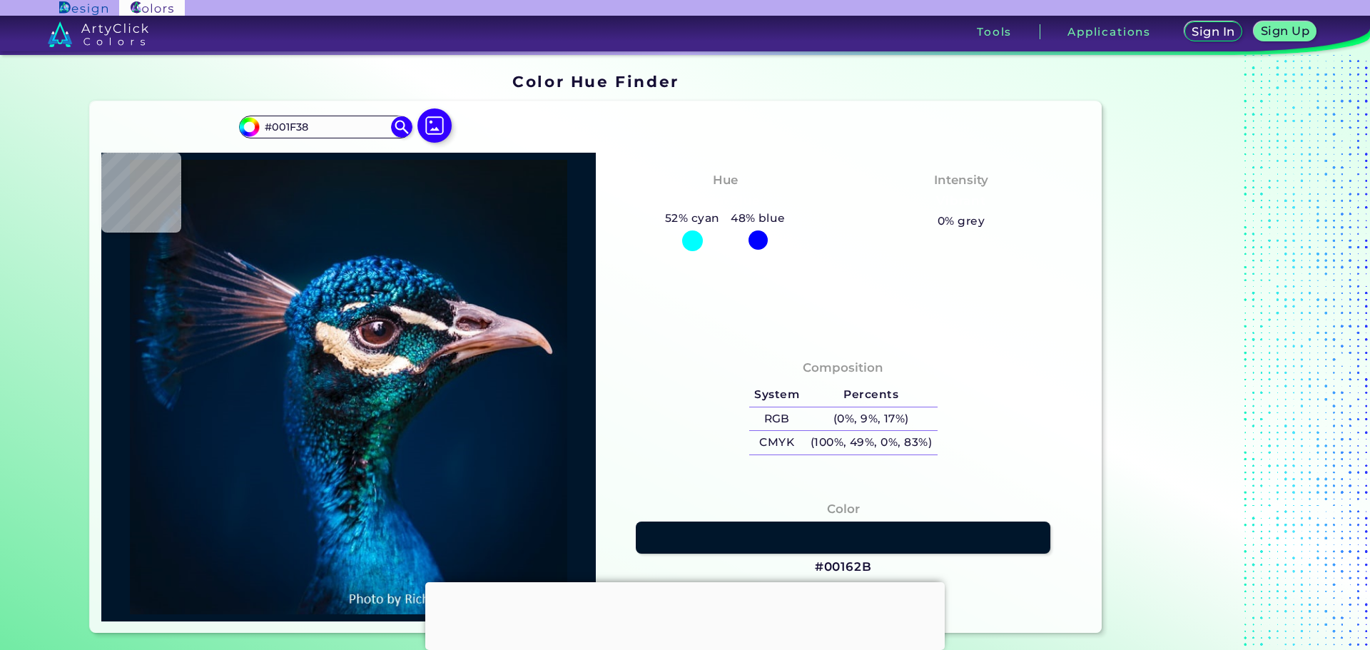
type input "#001A31"
type input "#03182d"
type input "#03182D"
type input "#04162a"
type input "#04162A"
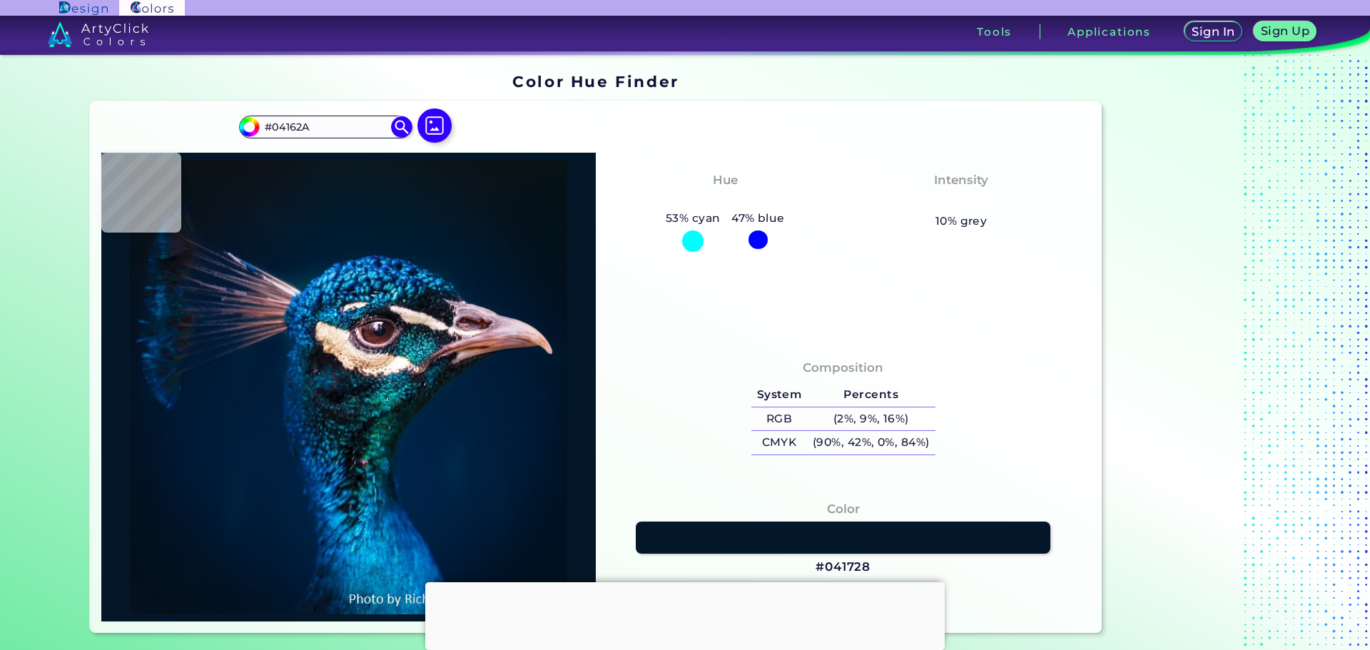
type input "#041728"
type input "#041426"
type input "#051427"
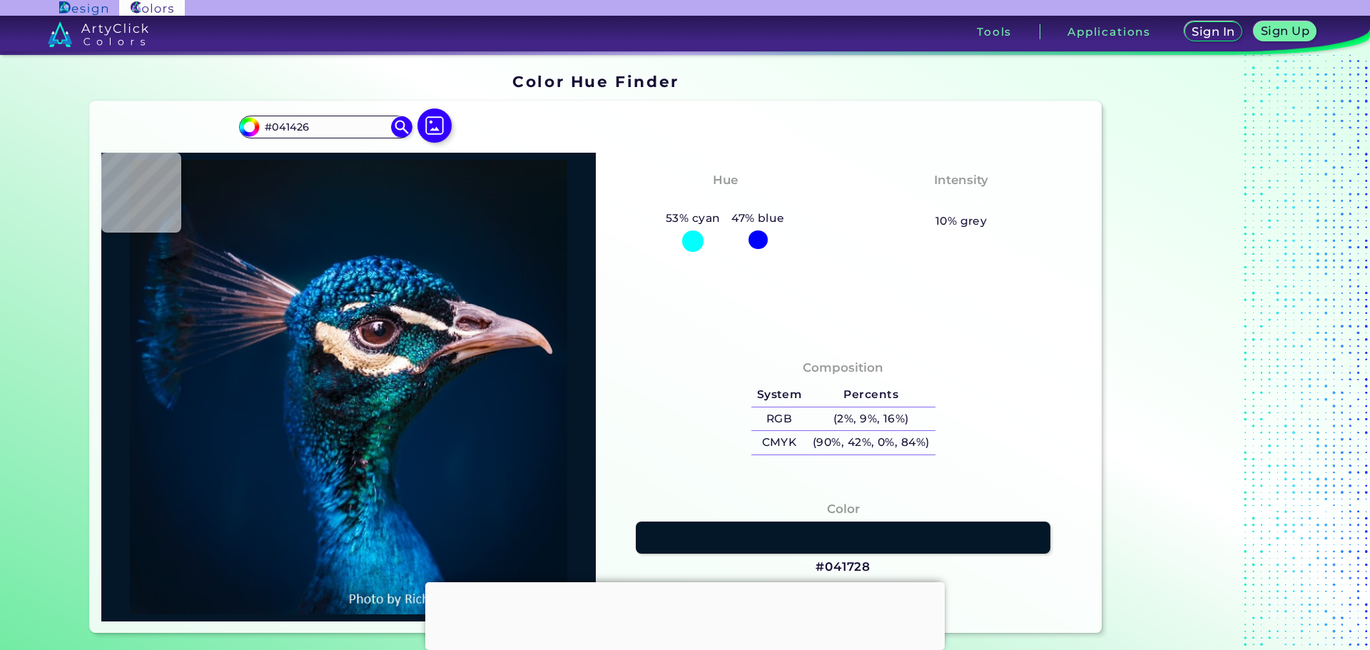
type input "#051427"
type input "#071424"
type input "#071323"
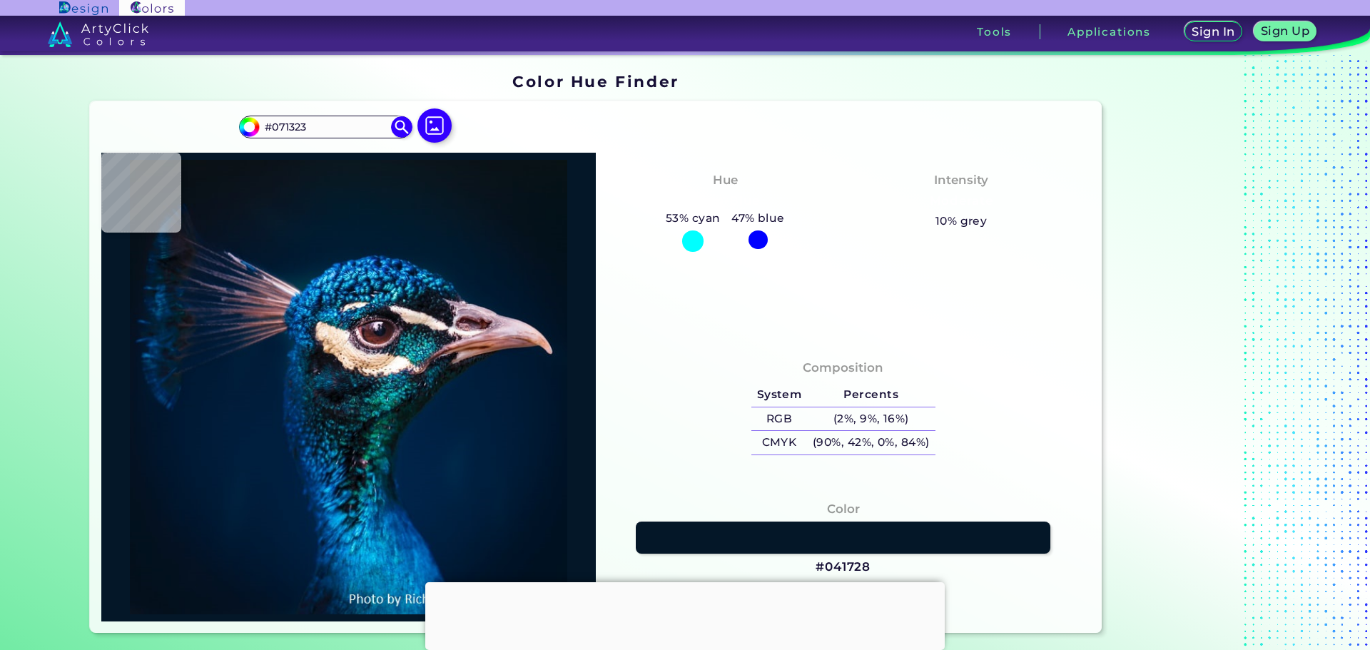
type input "#071321"
type input "#071320"
type input "#09131d"
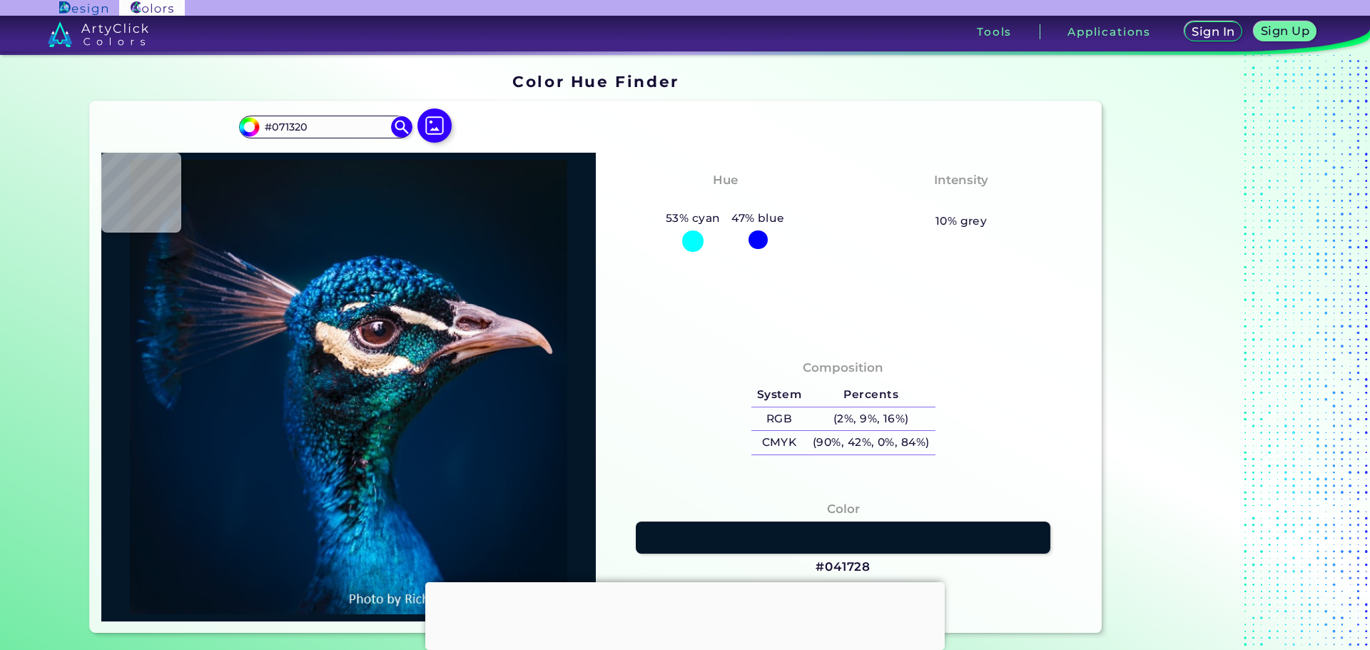
type input "#09131D"
type input "#0a121d"
type input "#0A121D"
type input "#0c121e"
type input "#0C121E"
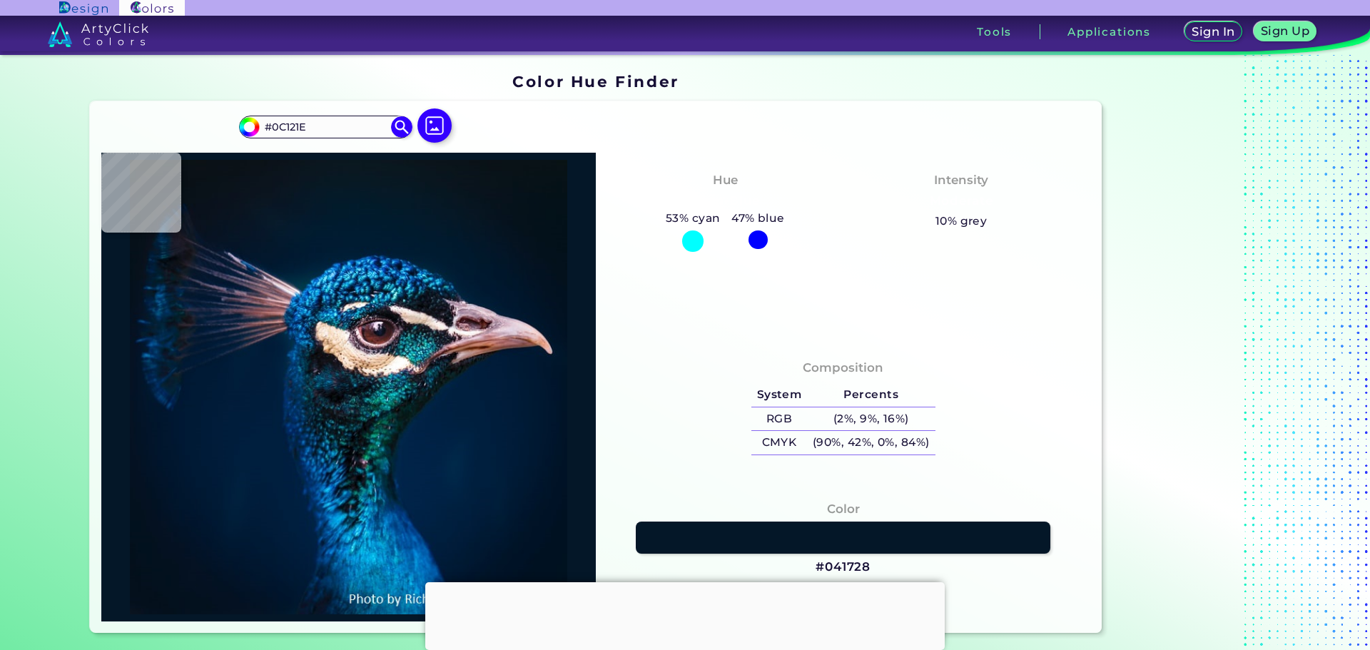
type input "#0b131e"
type input "#0B131E"
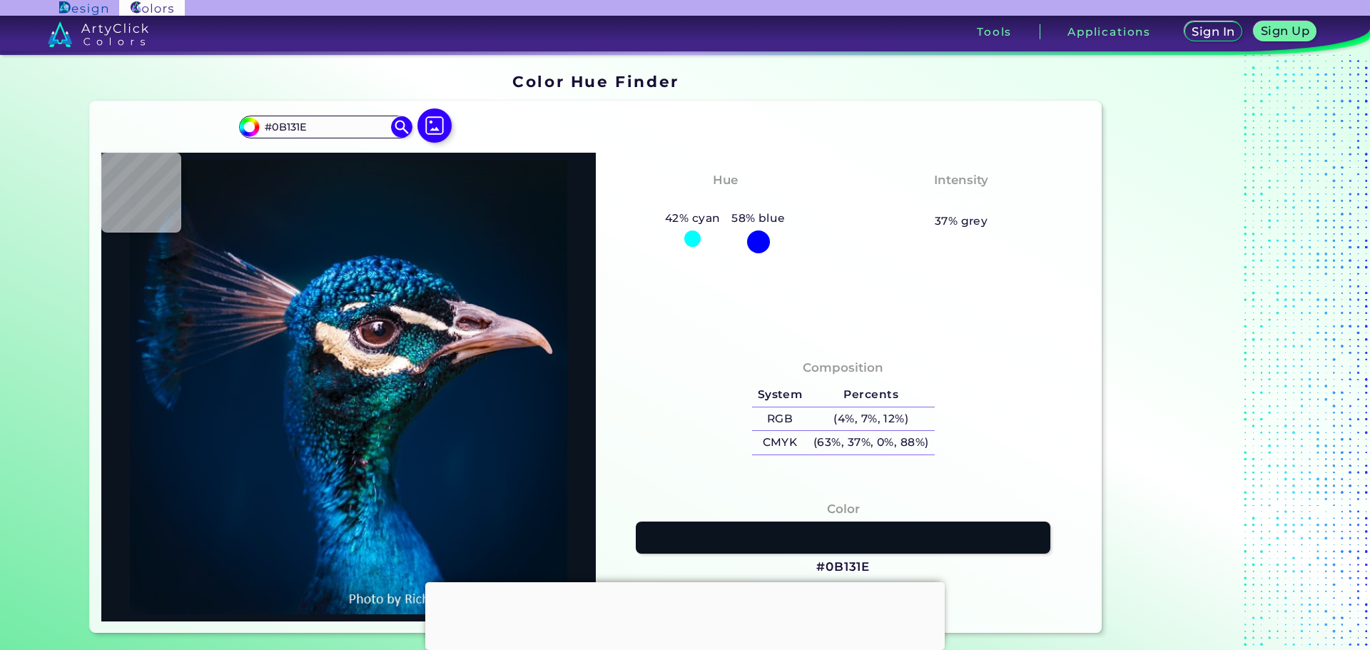
type input "#1a1721"
type input "#1A1721"
type input "#121b29"
type input "#121B29"
type input "#071530"
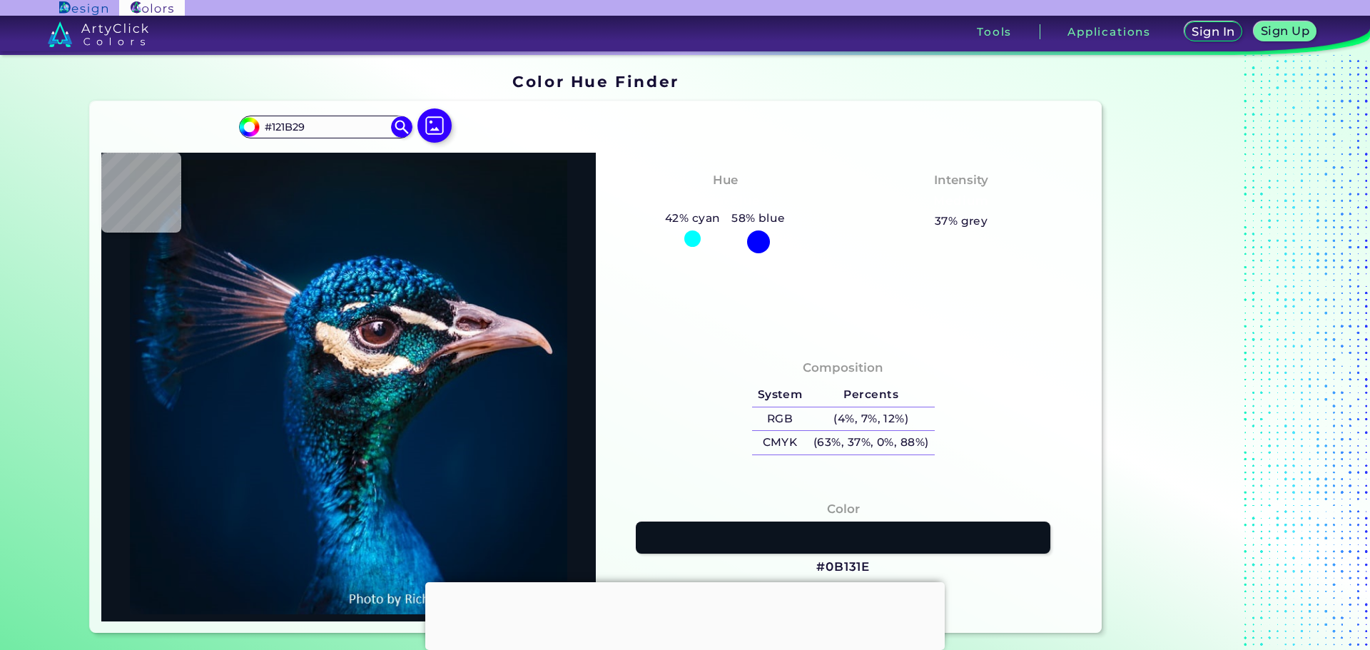
type input "#071530"
type input "#3d3b4e"
type input "#3D3B4E"
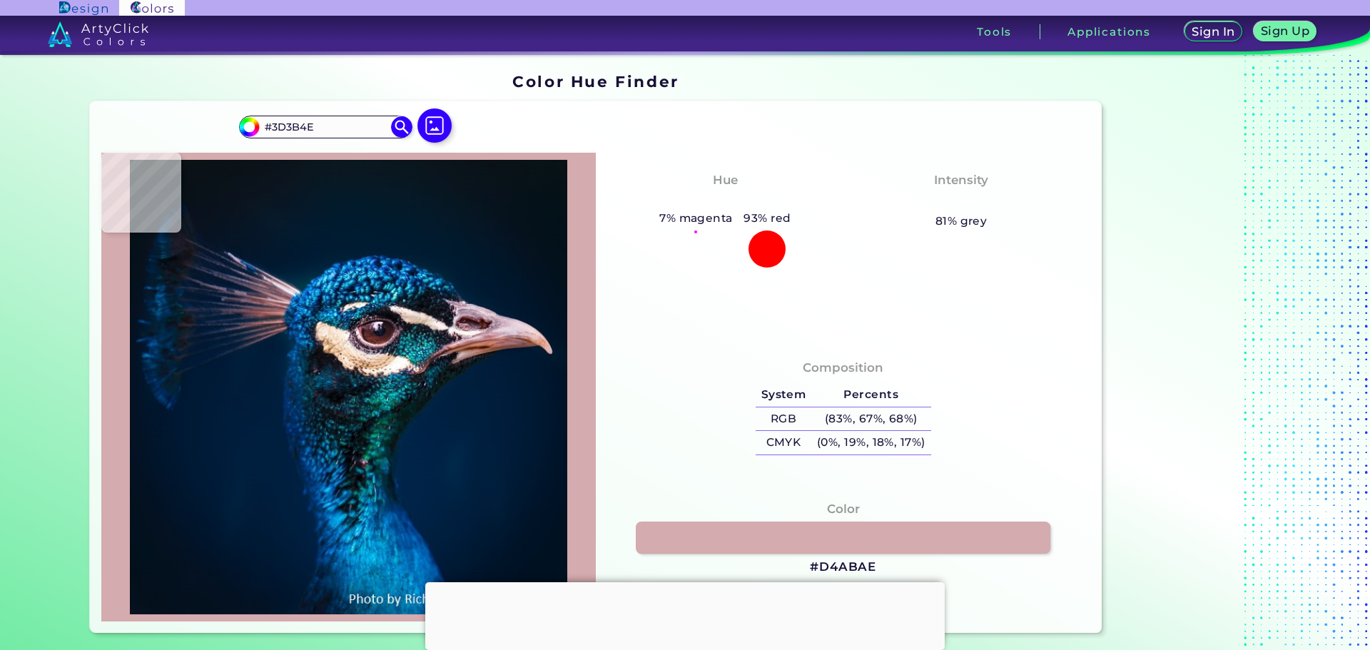
type input "#d4abae"
type input "#D4ABAE"
type input "#002955"
type input "#033c6e"
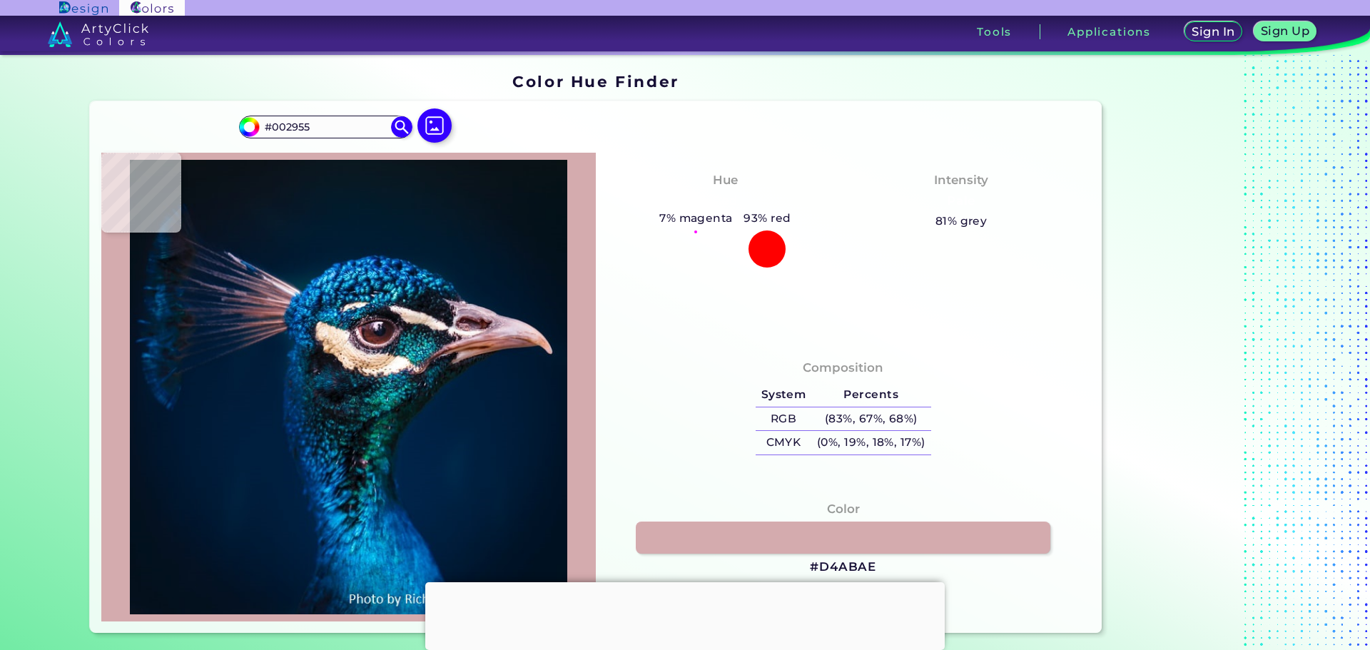
type input "#033C6E"
type input "#0f2d47"
type input "#0F2D47"
type input "#b29d95"
type input "#B29D95"
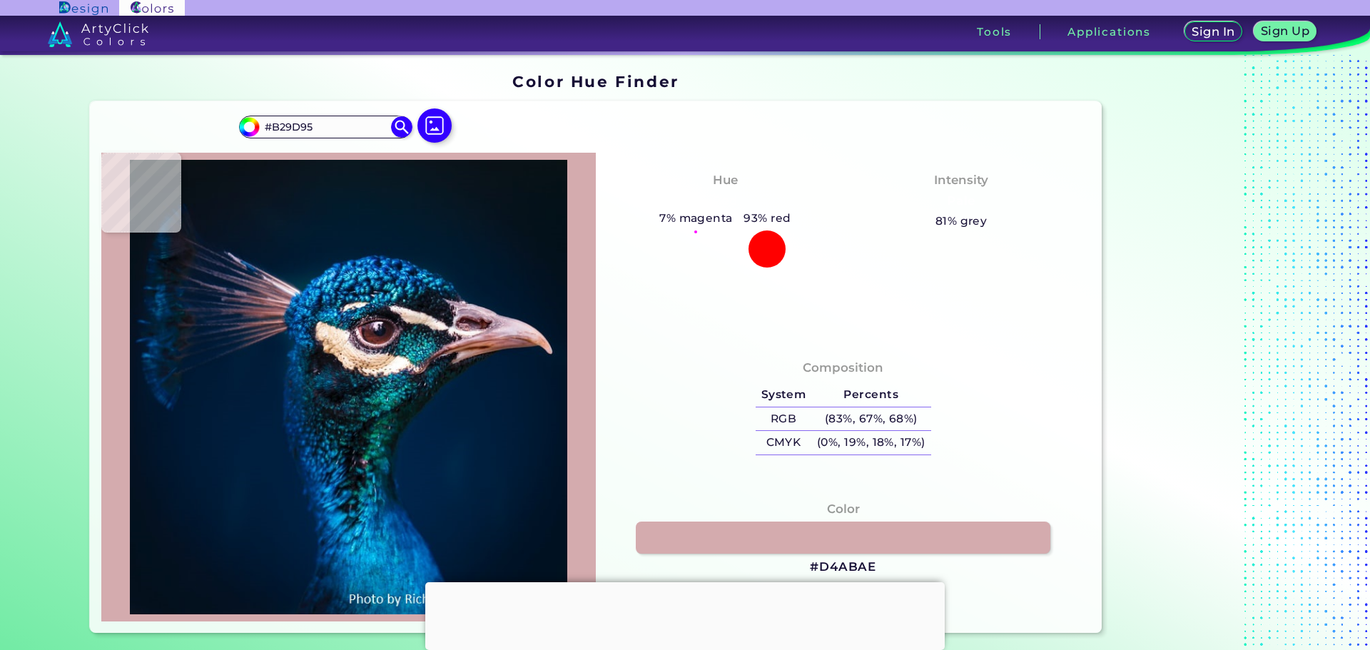
type input "#eac3a4"
type input "#EAC3A4"
type input "#e1b68b"
type input "#E1B68B"
type input "#e6bd9e"
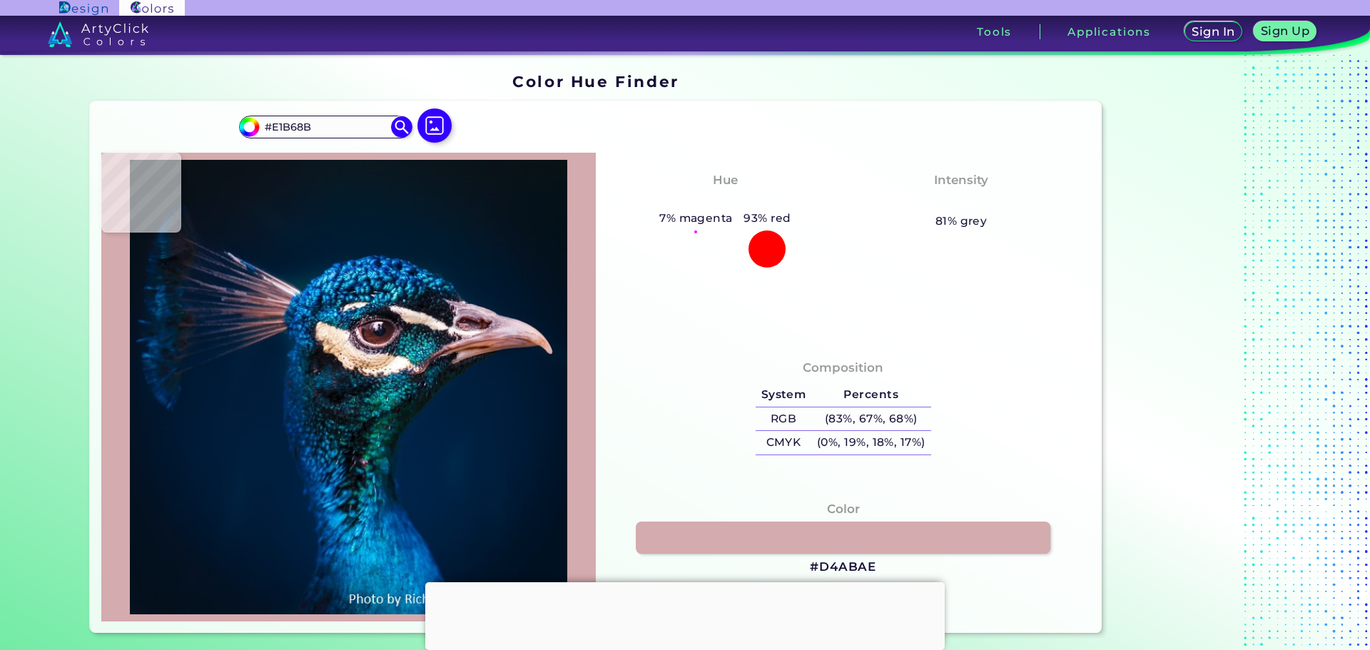
type input "#E6BD9E"
type input "#fde6d2"
type input "#FDE6D2"
type input "#f8e2d6"
type input "#F8E2D6"
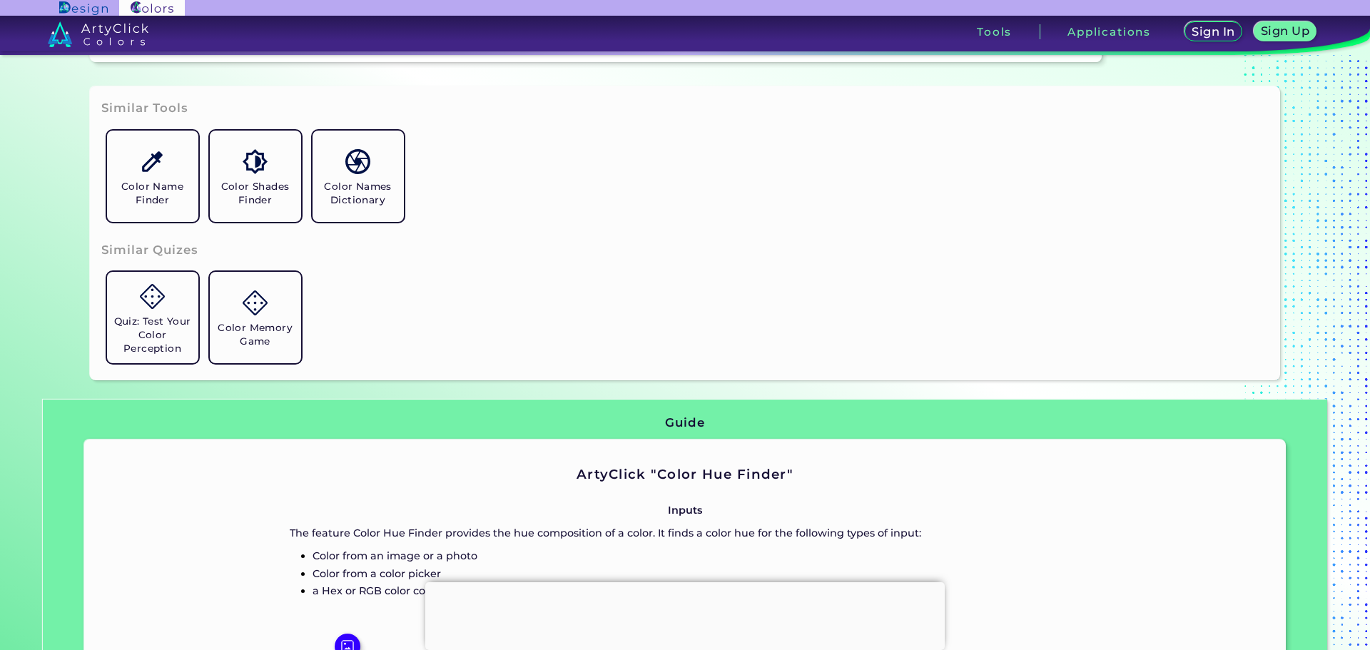
scroll to position [357, 0]
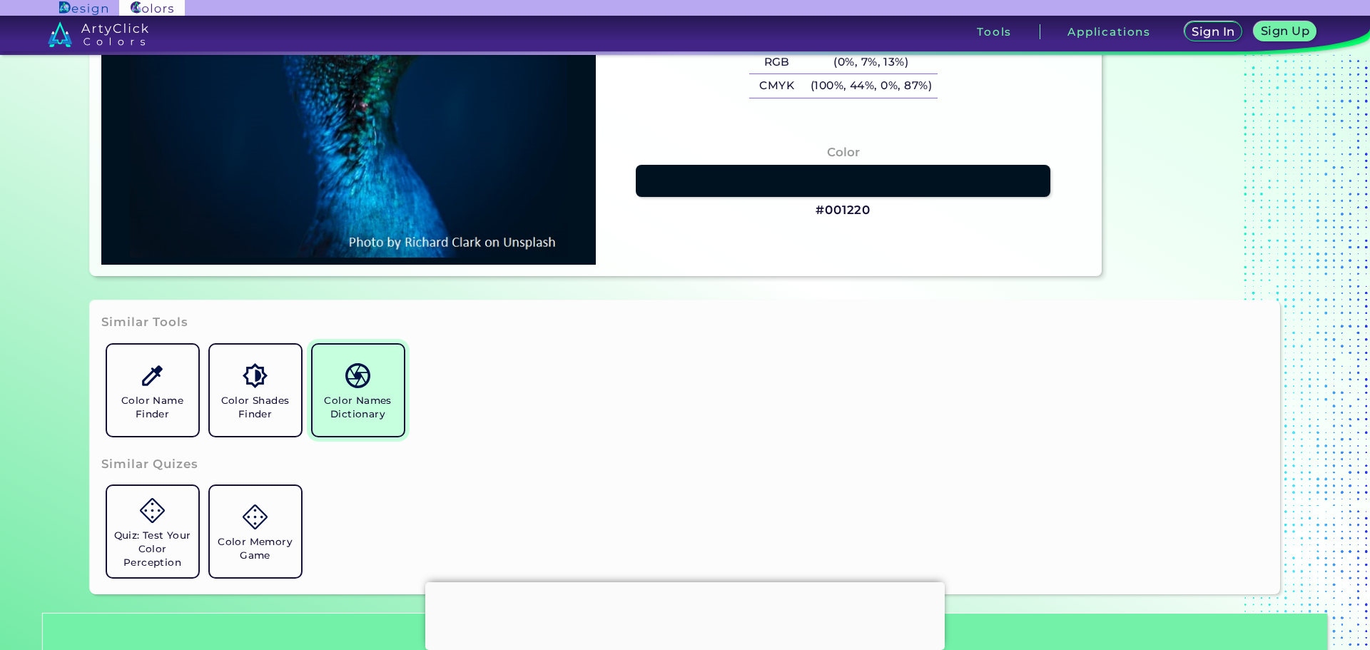
click at [367, 394] on h5 "Color Names Dictionary" at bounding box center [358, 407] width 80 height 27
